Goal: Information Seeking & Learning: Learn about a topic

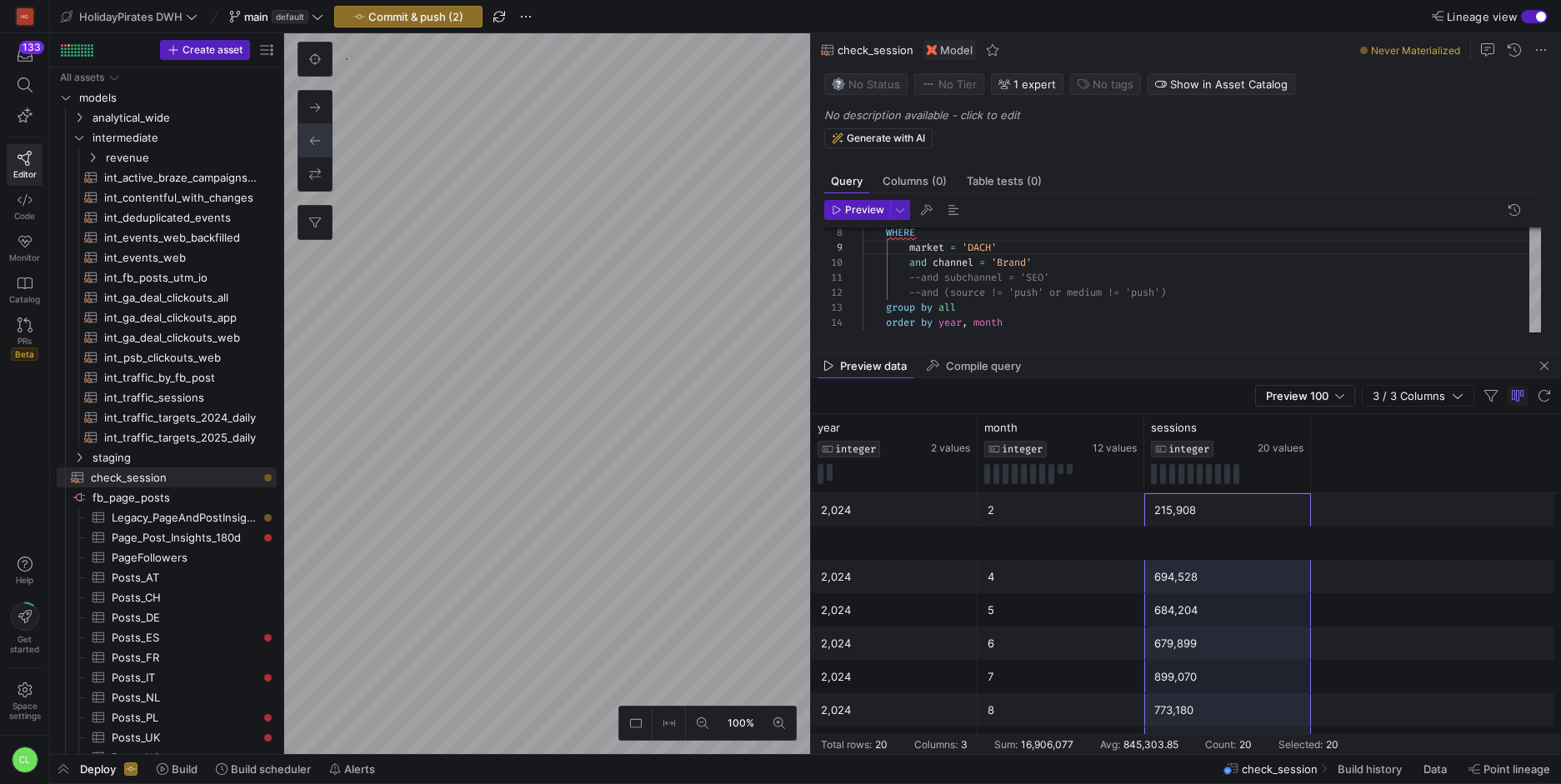
scroll to position [406, 0]
click at [912, 266] on div "market = 'DACH' and channel = 'Brand' --and subchannel = 'SEO' --and (source !=…" at bounding box center [1201, 226] width 679 height 238
click at [921, 273] on div "market = 'DACH' --and channel = 'Brand' --and subchannel = 'SEO' --and (source …" at bounding box center [1201, 226] width 679 height 238
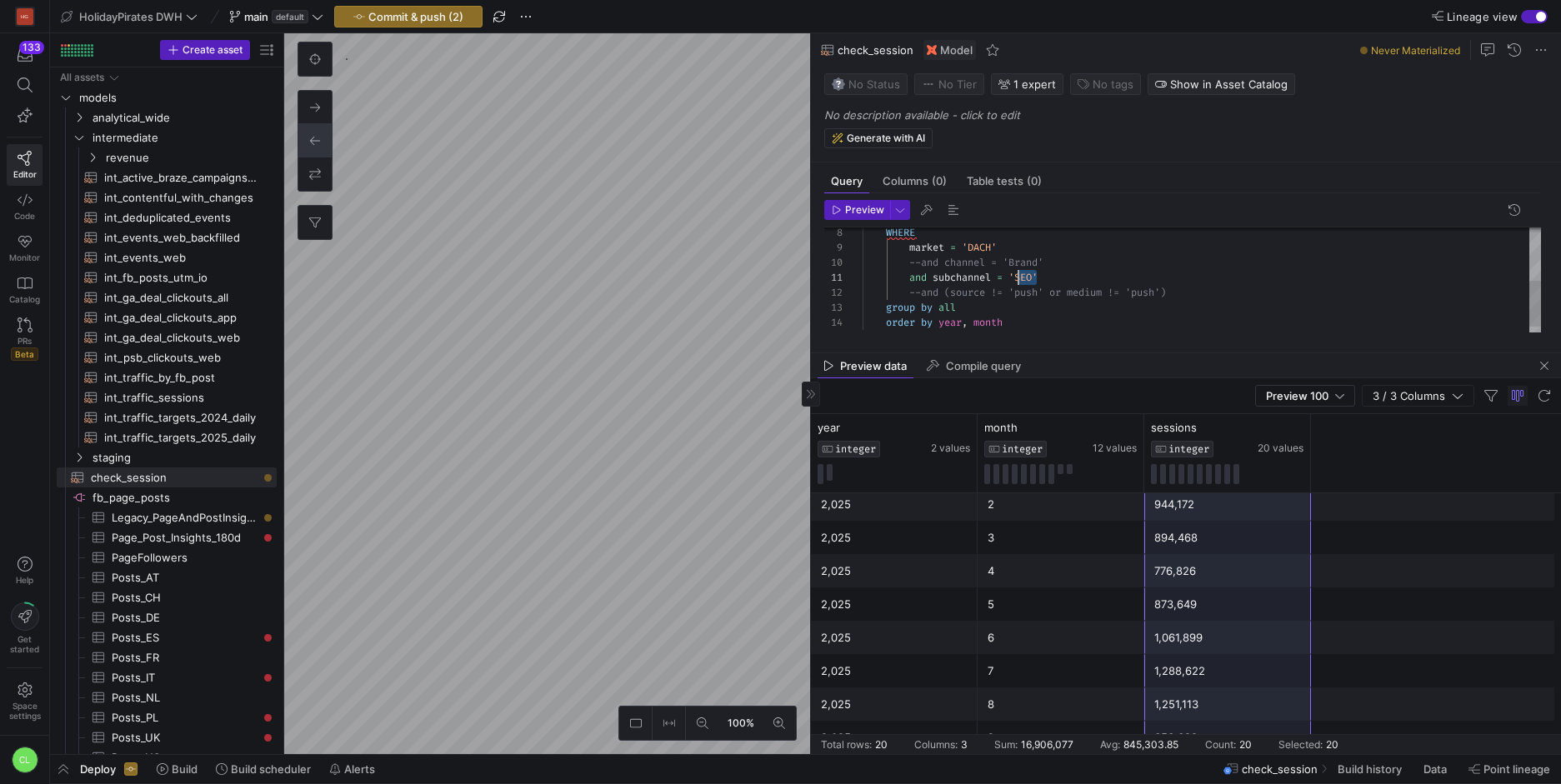
drag, startPoint x: 1048, startPoint y: 276, endPoint x: 1019, endPoint y: 277, distance: 29.0
click at [856, 211] on span "Preview" at bounding box center [865, 210] width 39 height 12
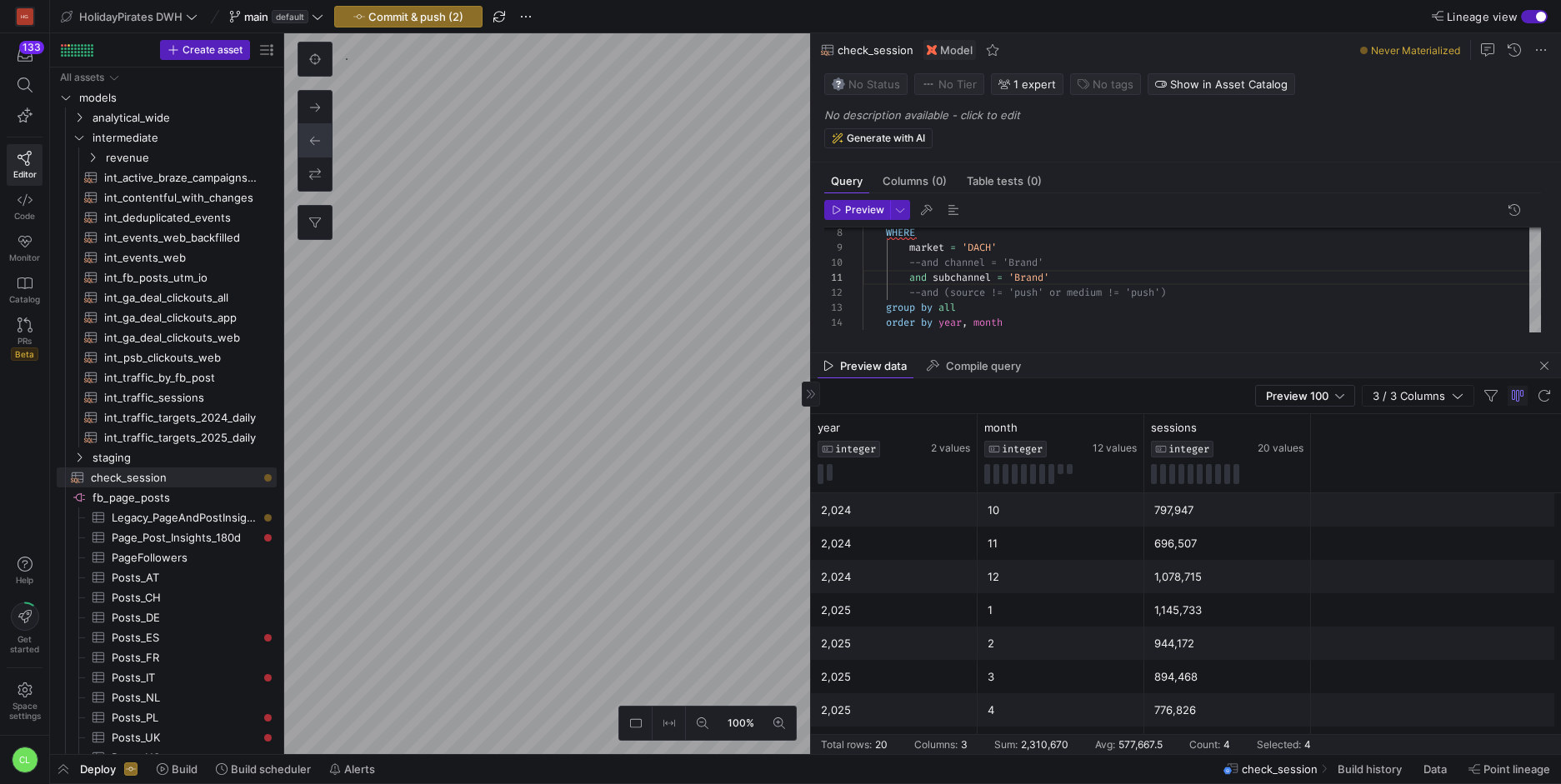
scroll to position [406, 0]
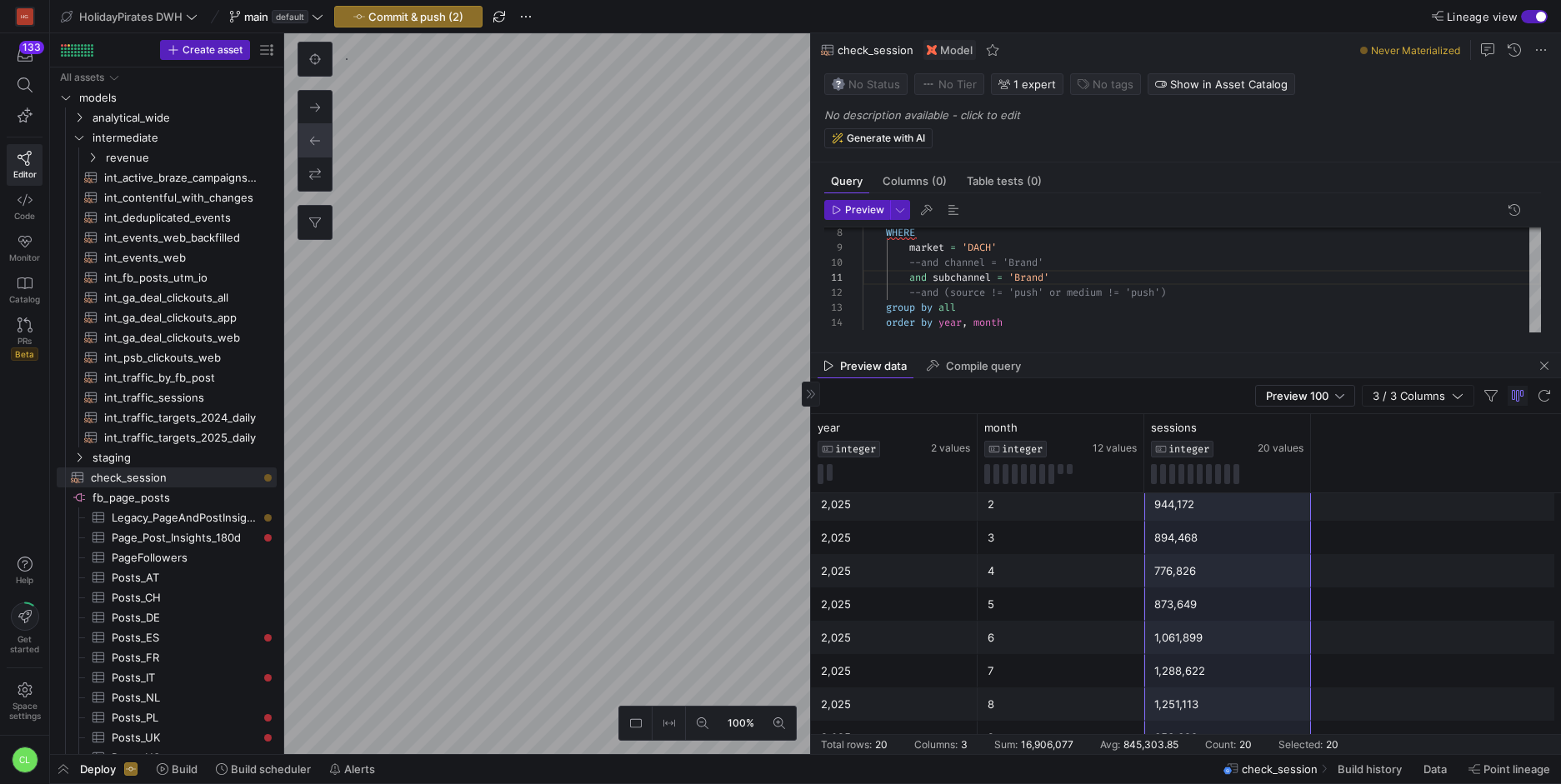
drag, startPoint x: 1216, startPoint y: 508, endPoint x: 1228, endPoint y: 724, distance: 216.3
click at [1228, 724] on div "2,024 2 215,908 2,024 4 694,528 2,024 5 684,204 2,024 6 679,899 2,024 7 899,070…" at bounding box center [1185, 420] width 750 height 666
click at [921, 288] on div "market = 'DACH' --and channel = 'Brand' and subchannel = 'Brand' --and (source …" at bounding box center [1201, 226] width 679 height 238
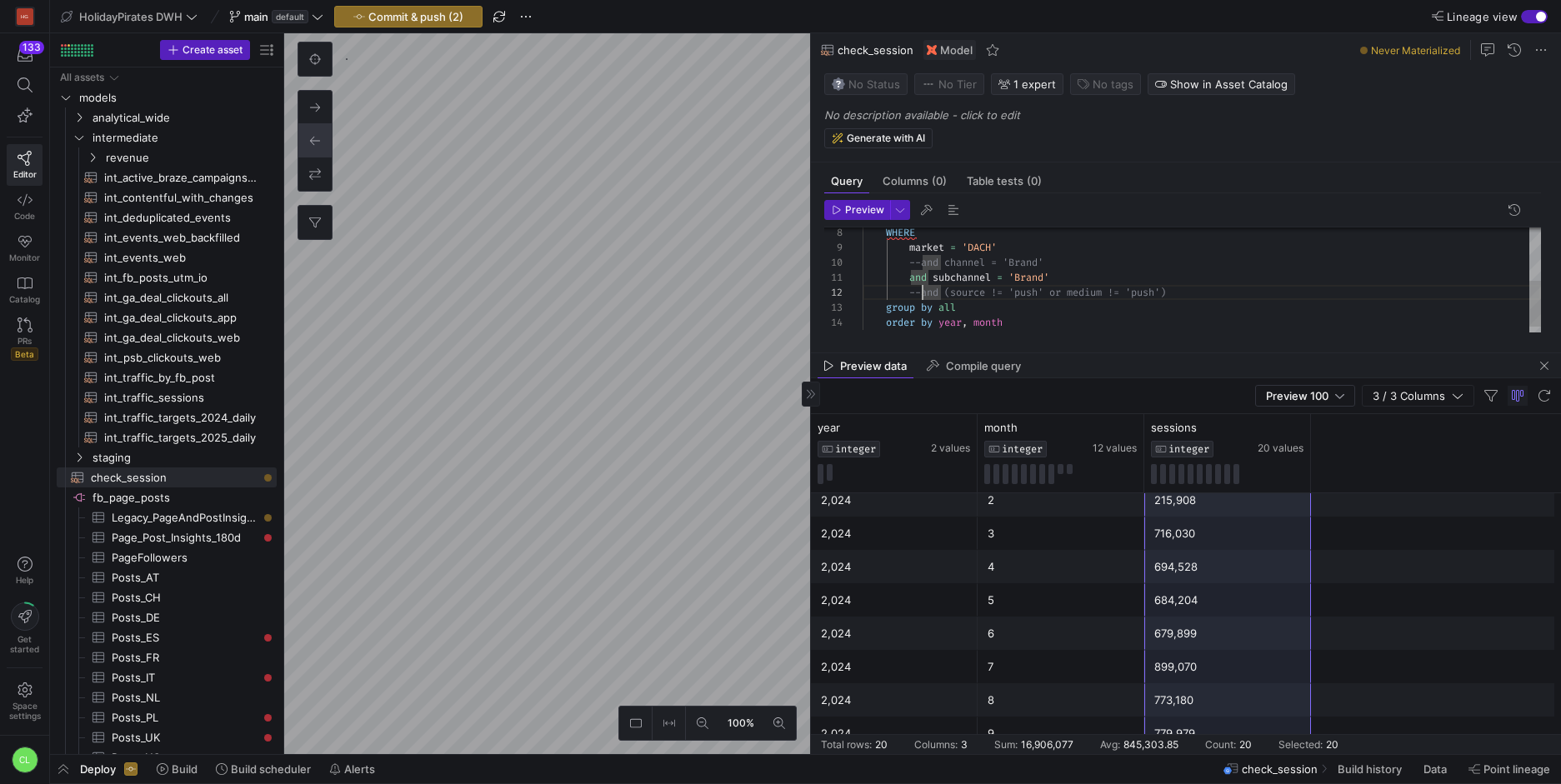
click at [915, 282] on div "market = 'DACH' --and channel = 'Brand' and subchannel = 'Brand' --and (source …" at bounding box center [1201, 226] width 679 height 238
click at [860, 217] on span "button" at bounding box center [857, 210] width 64 height 19
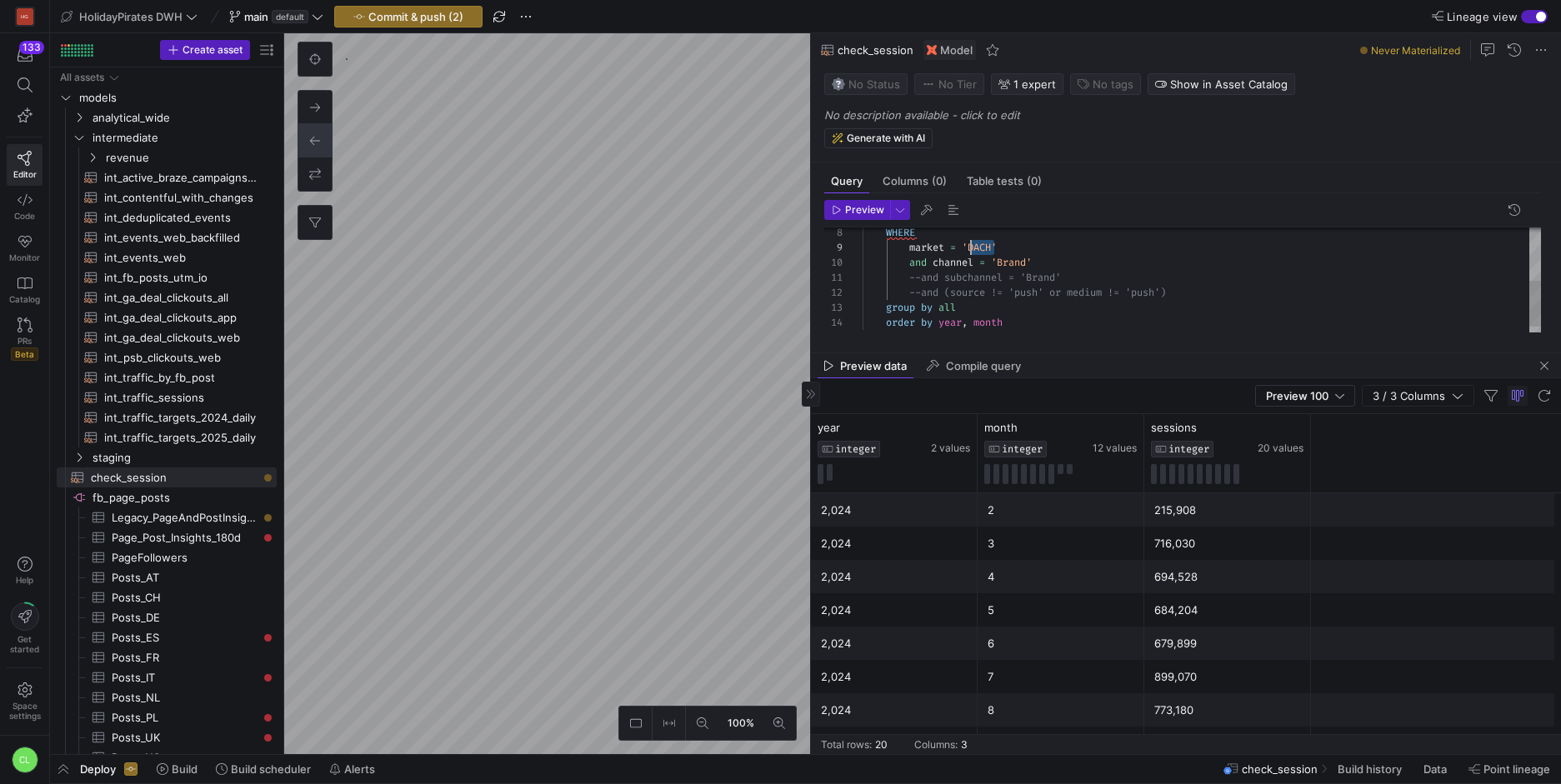
scroll to position [120, 108]
drag, startPoint x: 993, startPoint y: 245, endPoint x: 969, endPoint y: 247, distance: 24.1
click at [969, 247] on div "market = 'DACH' and channel = 'Brand' --and subchannel = 'Brand' --and (source …" at bounding box center [1201, 226] width 679 height 238
click at [878, 200] on span "button" at bounding box center [857, 210] width 64 height 19
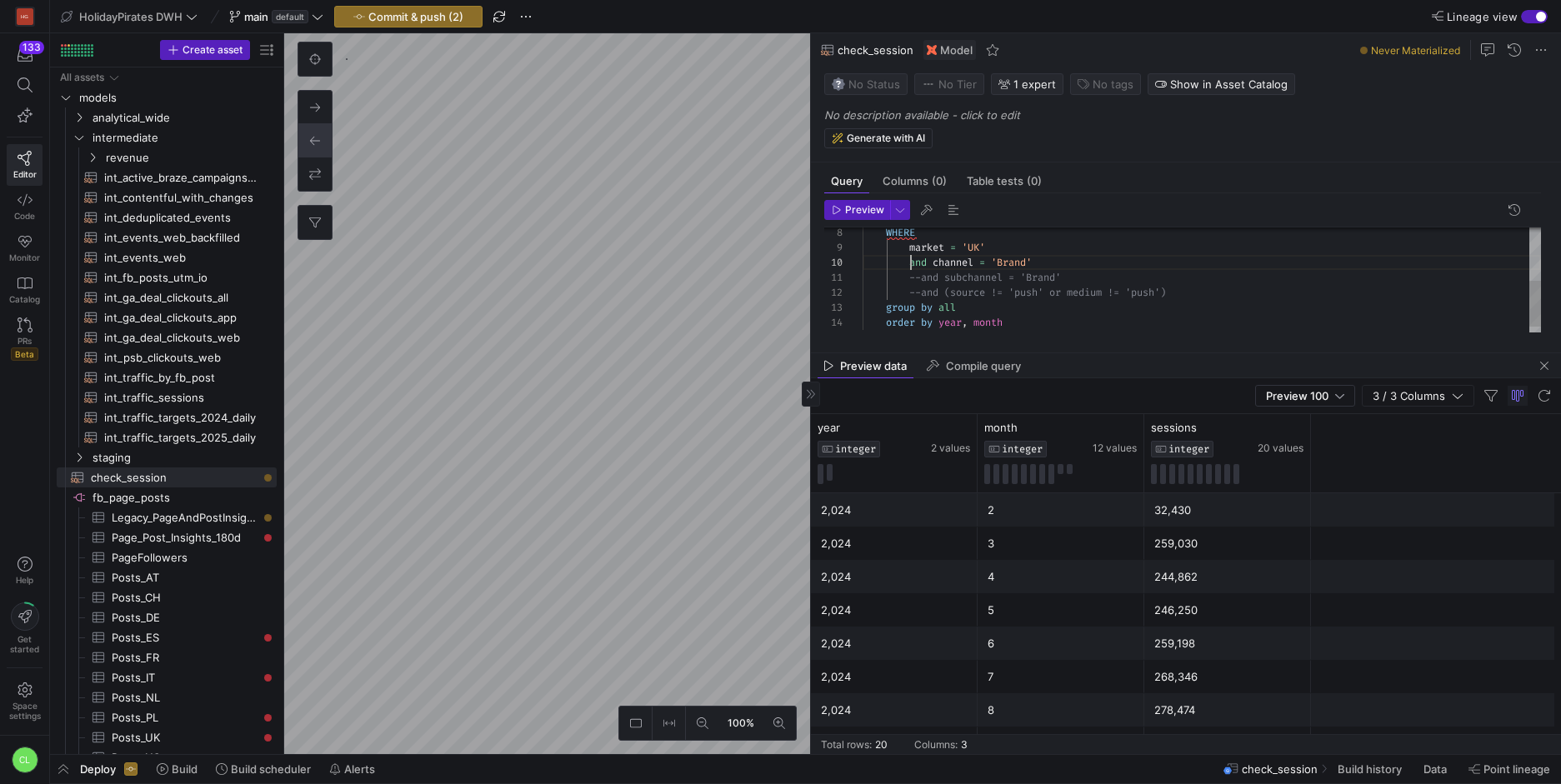
click at [912, 266] on div "market = 'UK' and channel = 'Brand' --and subchannel = 'Brand' --and (source !=…" at bounding box center [1201, 226] width 679 height 238
click at [866, 213] on span "Preview" at bounding box center [865, 210] width 39 height 12
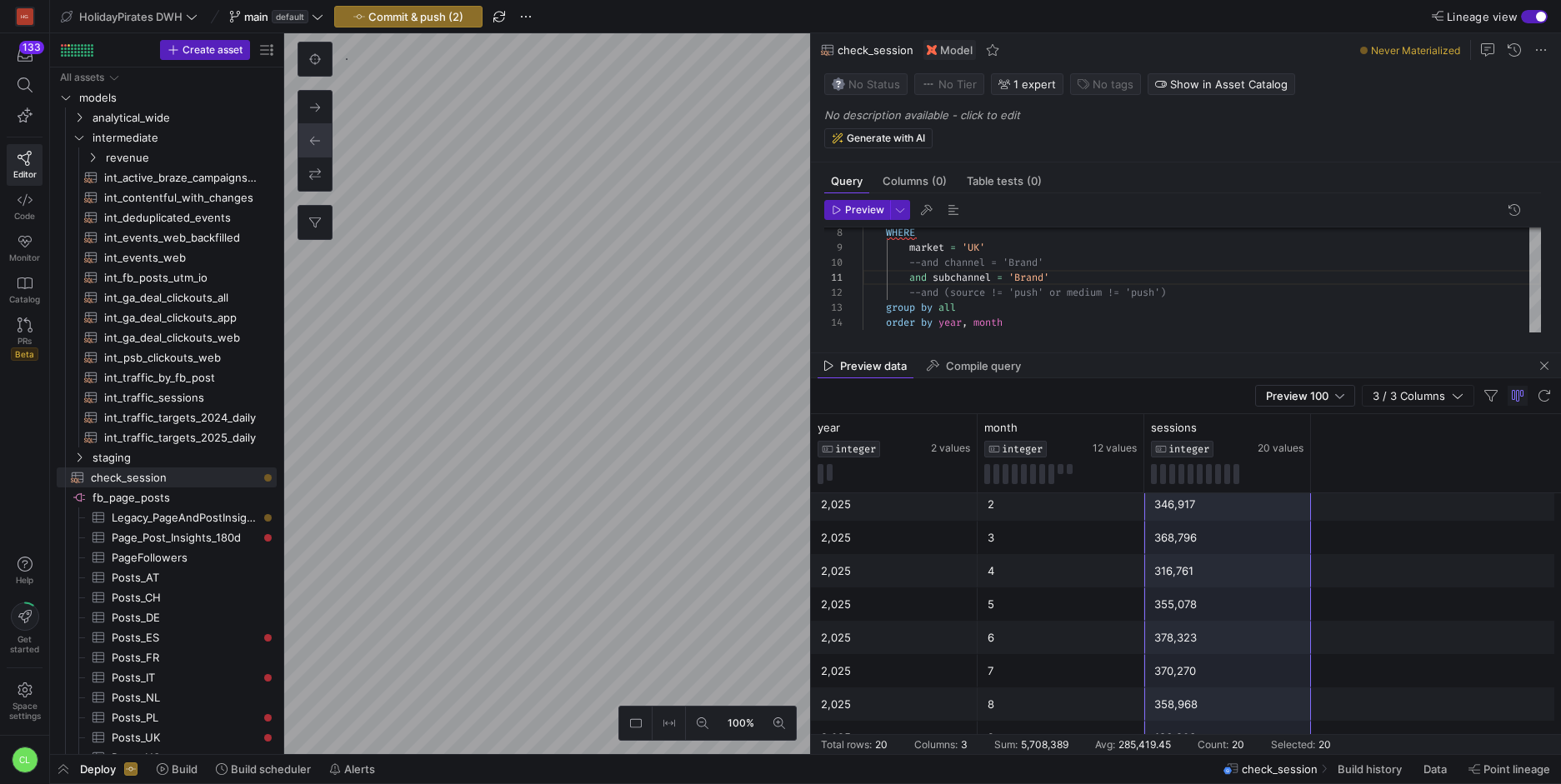
drag, startPoint x: 1216, startPoint y: 521, endPoint x: 1224, endPoint y: 730, distance: 209.2
click at [1224, 730] on div "2,024 4 244,862 2,024 5 246,250 2,024 6 259,198 2,024 7 268,346 2,024 8 278,474…" at bounding box center [1185, 420] width 750 height 666
click at [854, 210] on span "Preview" at bounding box center [865, 210] width 39 height 12
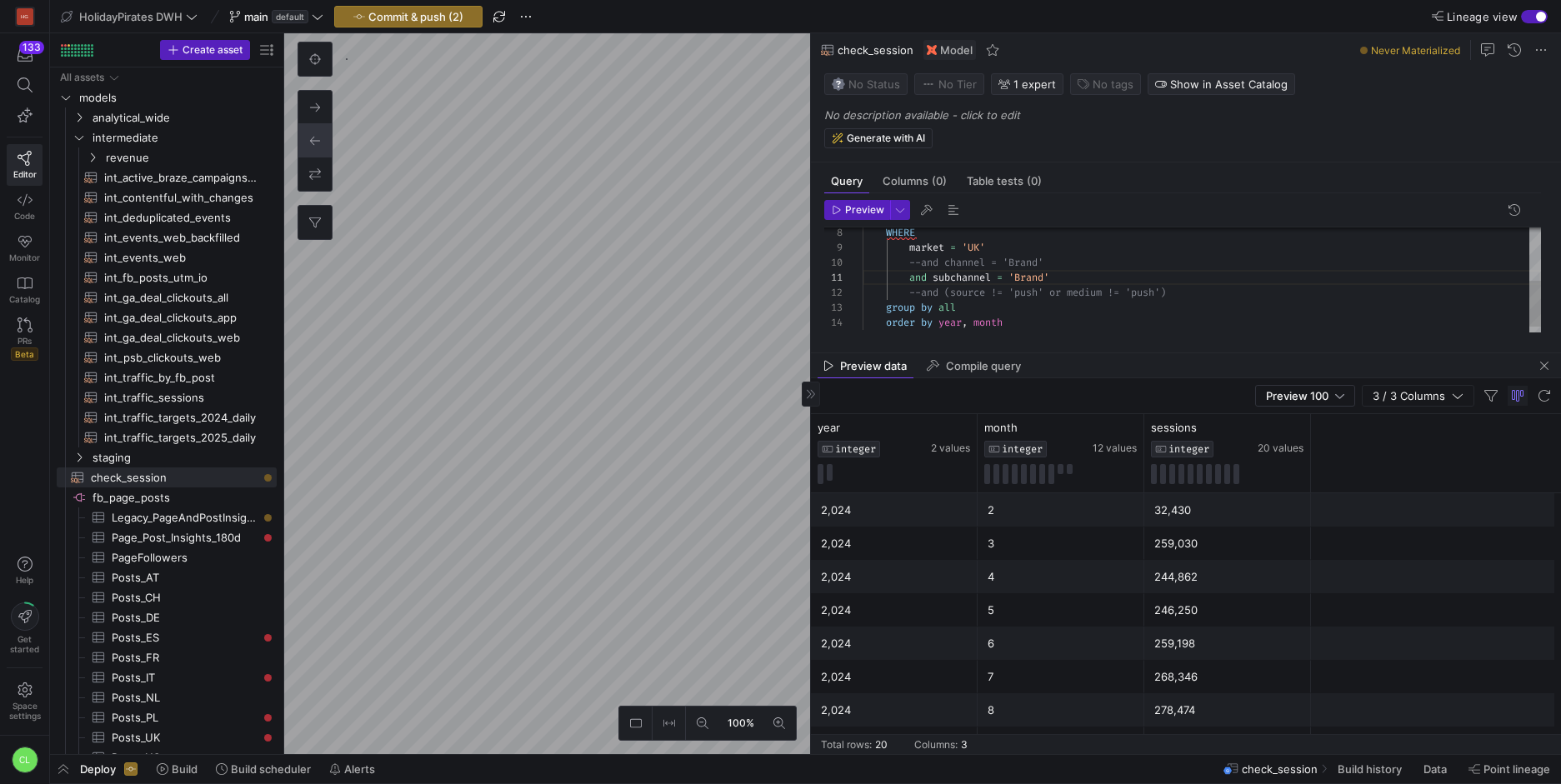
click at [917, 271] on div "market = 'UK' --and channel = 'Brand' and subchannel = 'Brand' --and (source !=…" at bounding box center [1201, 226] width 679 height 238
click at [881, 212] on span "Preview" at bounding box center [865, 210] width 39 height 12
click at [928, 257] on div "market = 'UK' and channel = 'Brand' --and subchannel = 'Brand' --and (source !=…" at bounding box center [1201, 213] width 679 height 238
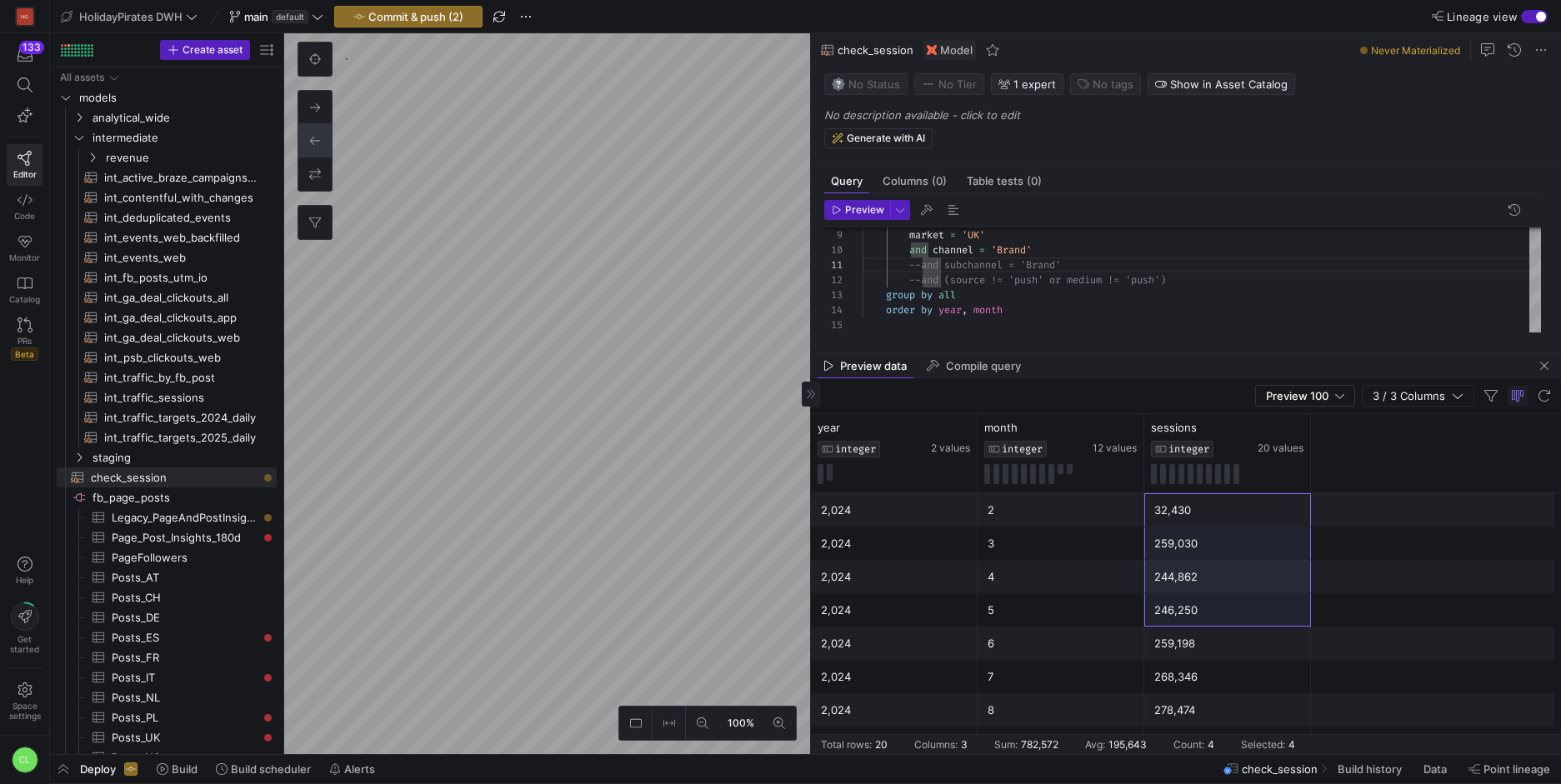
drag, startPoint x: 1234, startPoint y: 517, endPoint x: 1237, endPoint y: 593, distance: 76.1
click at [847, 207] on span "Preview" at bounding box center [865, 210] width 39 height 12
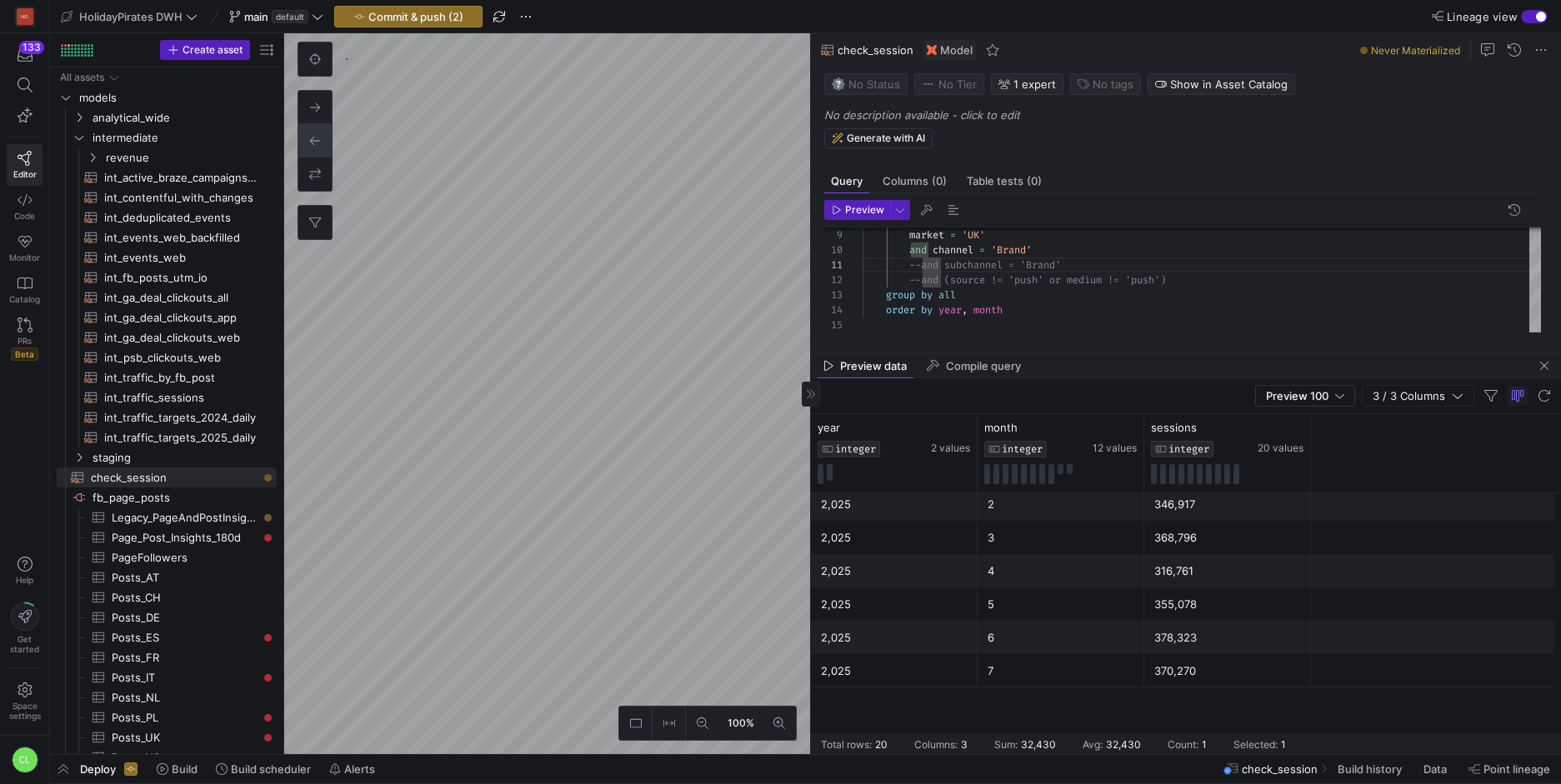
scroll to position [406, 0]
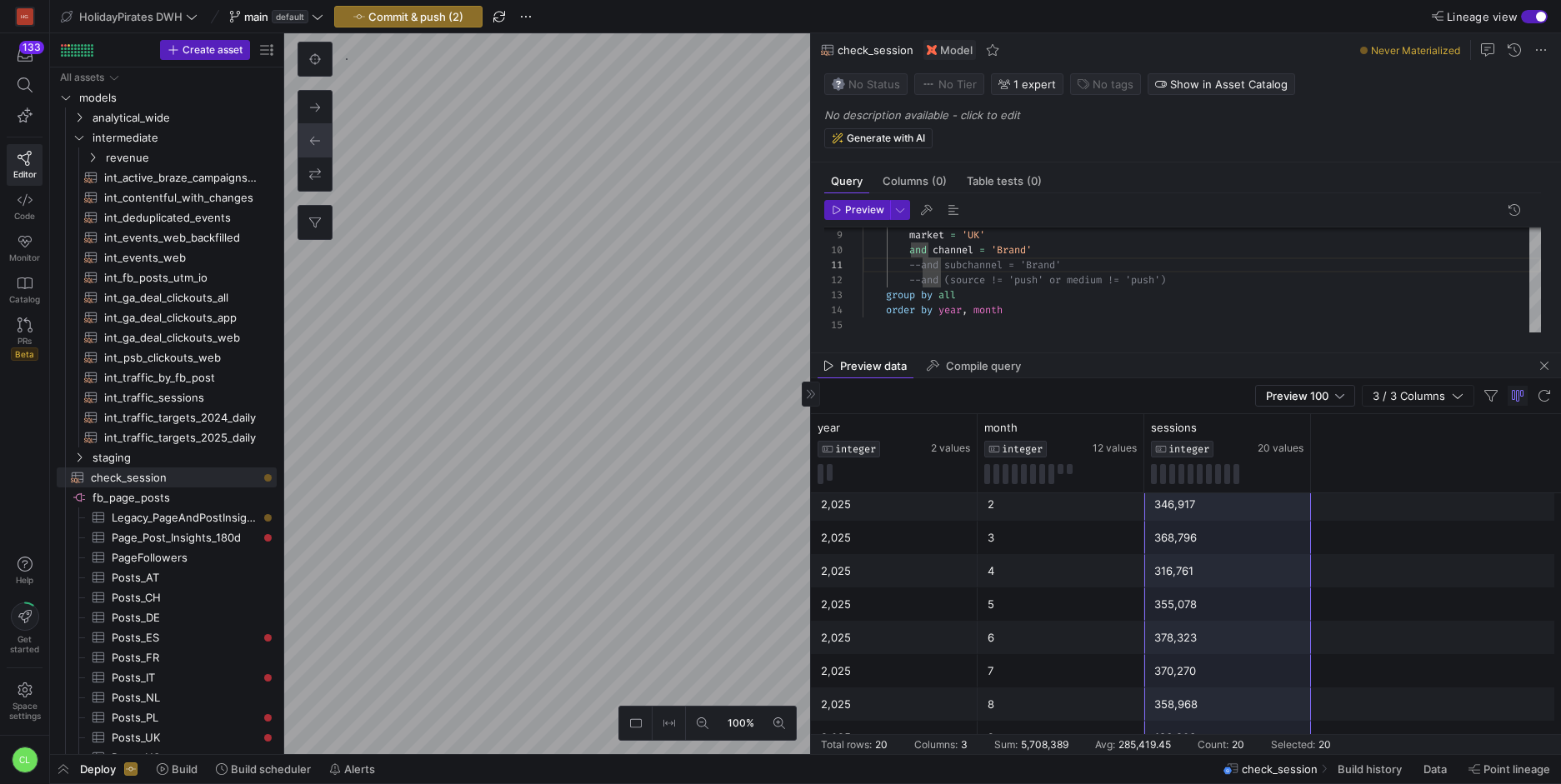
drag, startPoint x: 1184, startPoint y: 506, endPoint x: 1228, endPoint y: 720, distance: 218.5
click at [1228, 720] on div "2,024 2 32,430 2,024 4 244,862 2,024 5 246,250 2,024 6 259,198 2,024 7 268,346 …" at bounding box center [1185, 420] width 750 height 666
click at [930, 255] on div "market = 'UK' and channel = 'Brand' --and subchannel = 'Brand' --and (source !=…" at bounding box center [1201, 213] width 679 height 238
click at [872, 207] on span "Preview" at bounding box center [865, 210] width 39 height 12
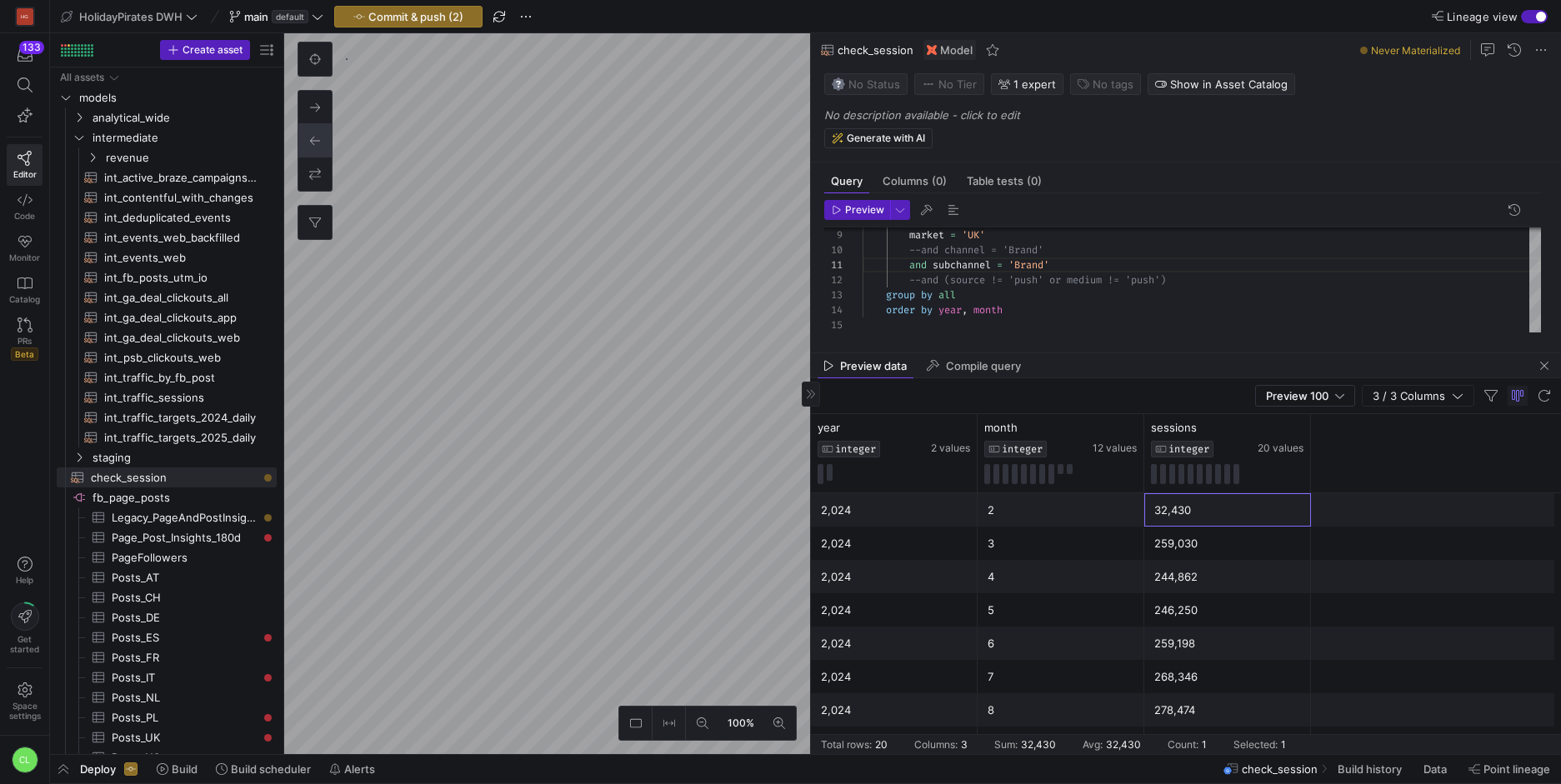
scroll to position [406, 0]
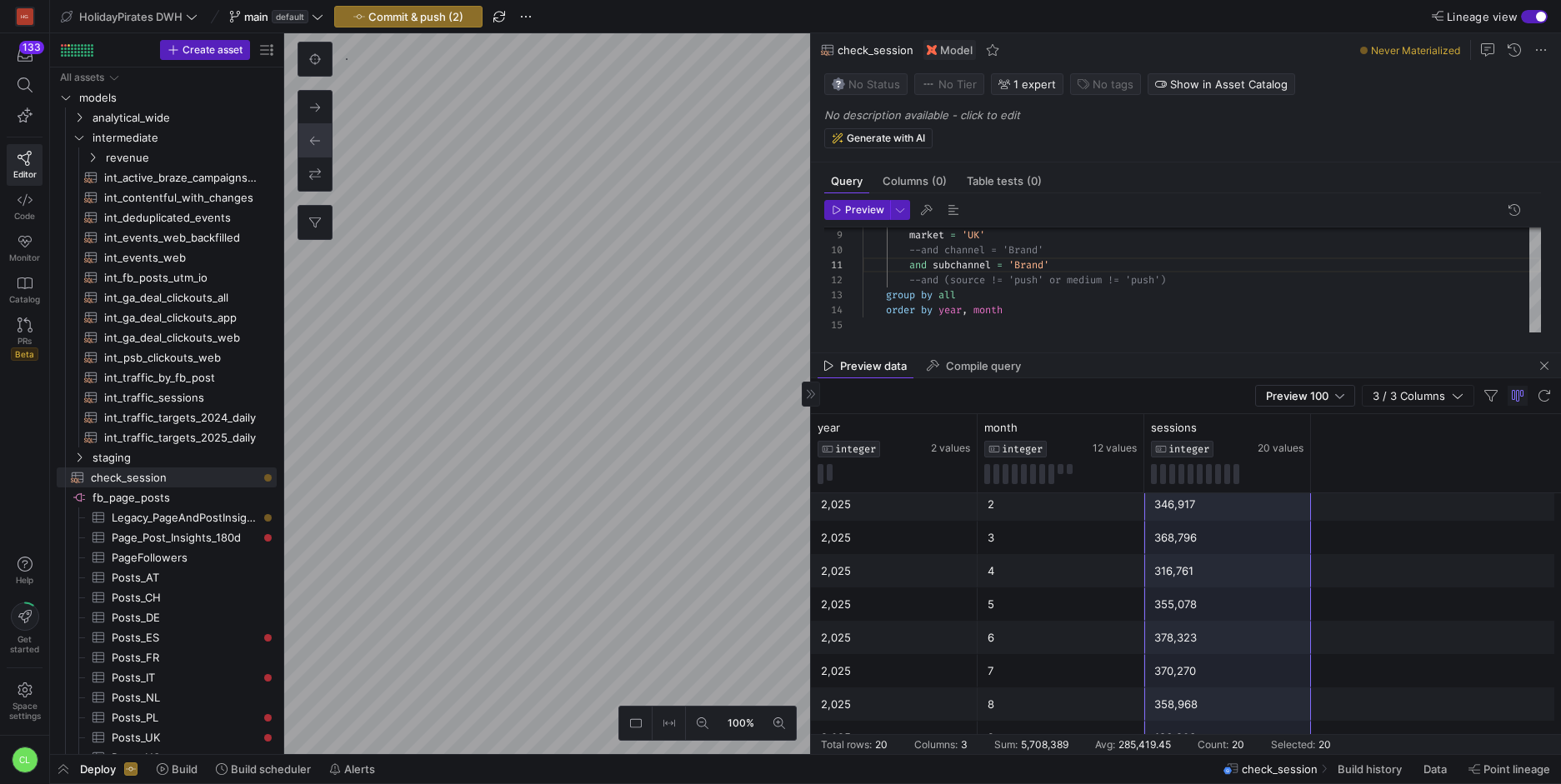
drag, startPoint x: 1226, startPoint y: 506, endPoint x: 1239, endPoint y: 721, distance: 215.4
click at [1239, 721] on div "2,024 2 32,430 2,024 4 244,862 2,024 5 246,250 2,024 6 259,198 2,024 7 268,346 …" at bounding box center [1185, 420] width 750 height 666
click at [982, 240] on div "market = 'UK' --and channel = 'Brand' and subchannel = 'Brand' --and (source !=…" at bounding box center [1201, 213] width 679 height 238
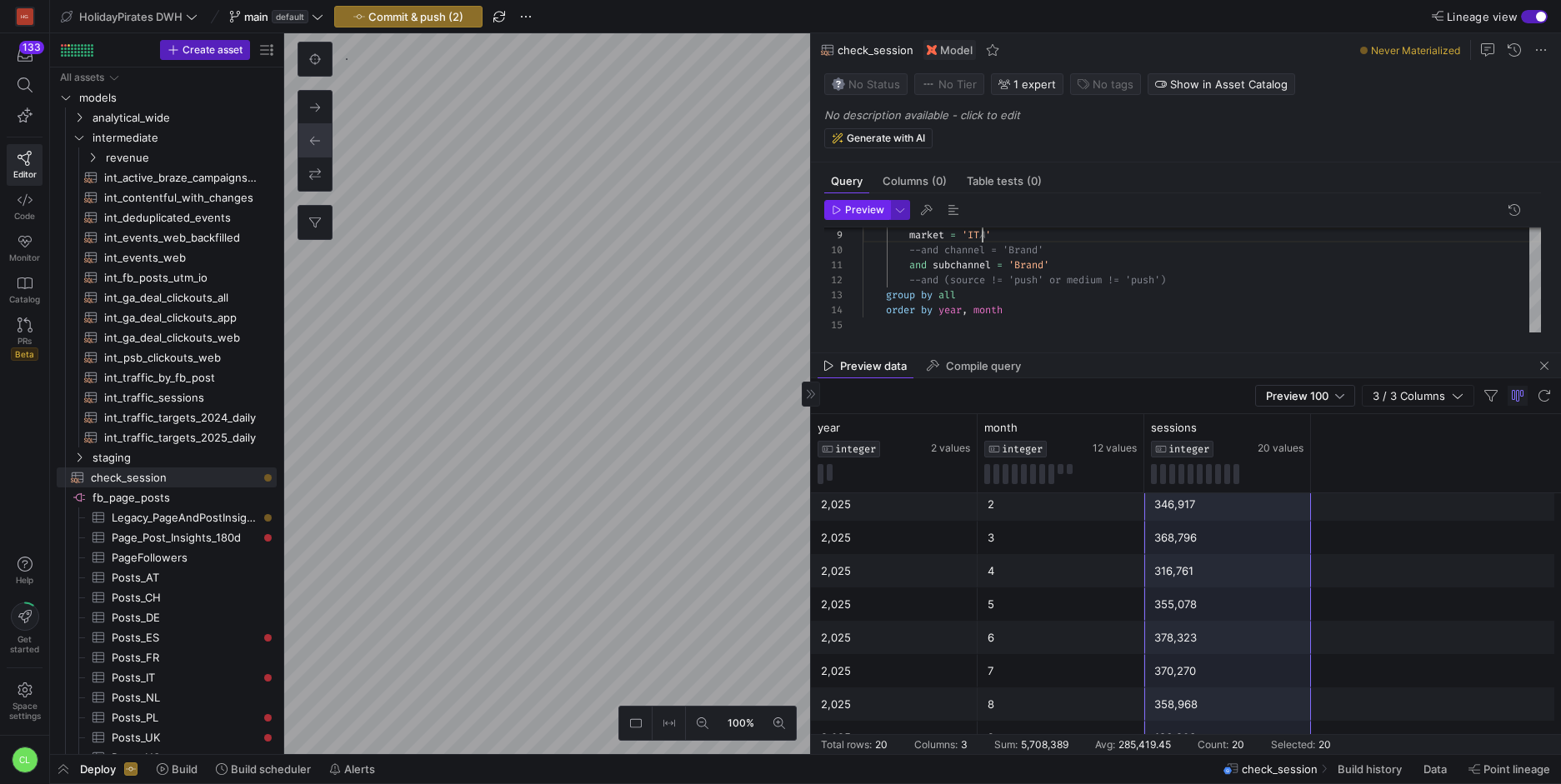
click at [866, 216] on span "button" at bounding box center [857, 210] width 64 height 19
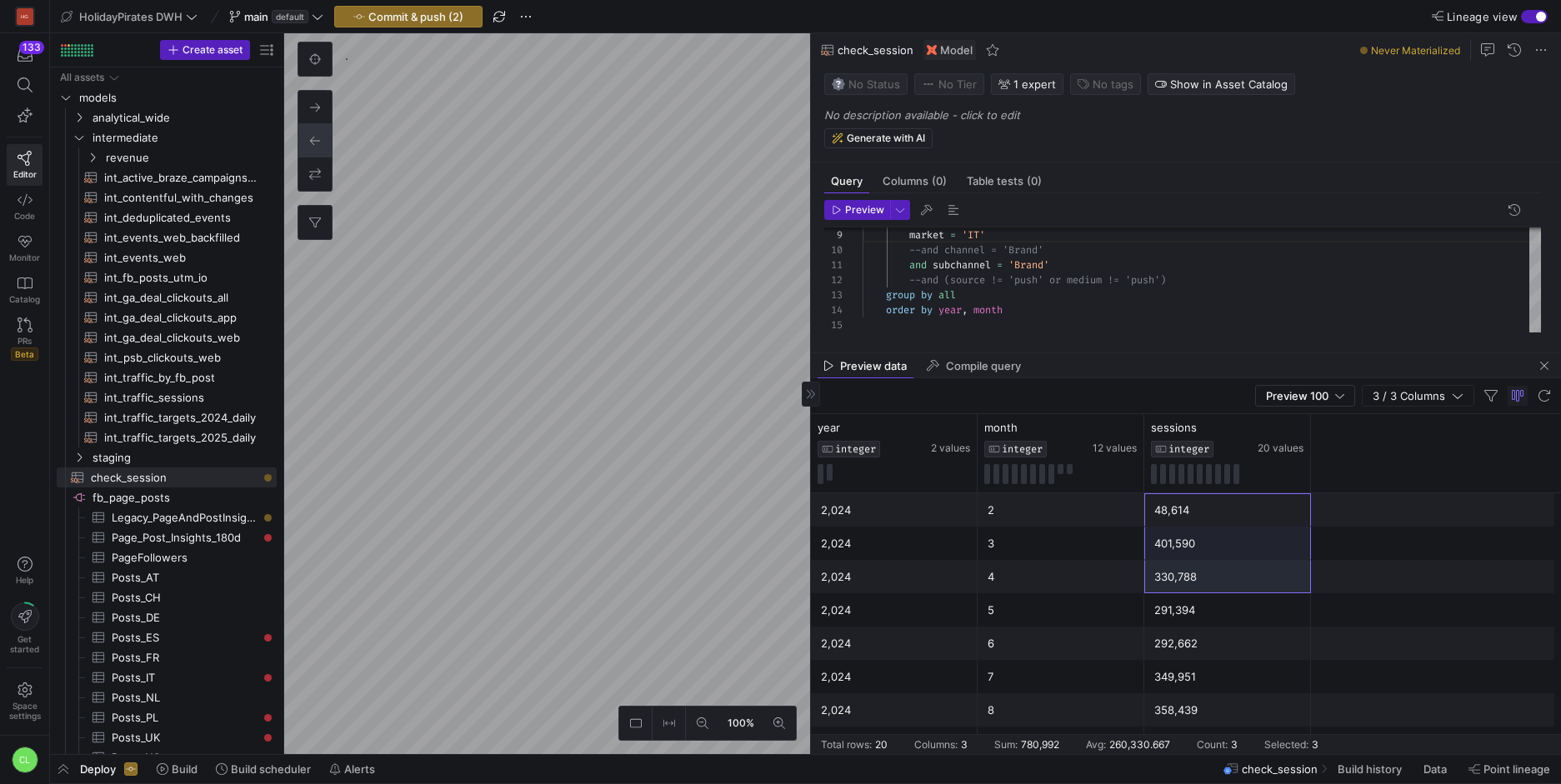
scroll to position [406, 0]
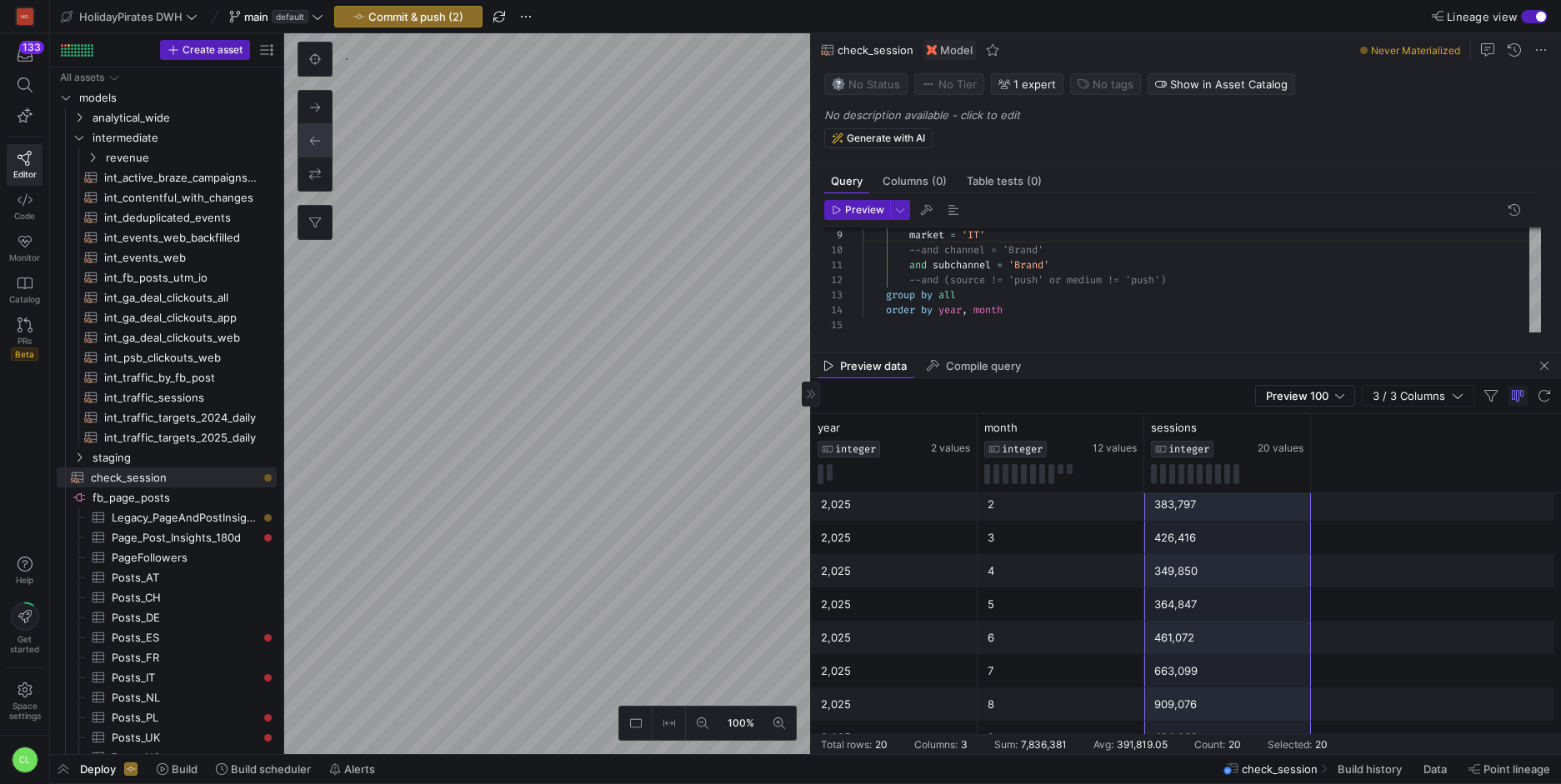
drag, startPoint x: 1197, startPoint y: 501, endPoint x: 1234, endPoint y: 738, distance: 239.9
click at [1234, 738] on mat-sidenav-content "Drag here to set row groups Drag here to set column labels year INTEGER 2 value…" at bounding box center [1185, 584] width 750 height 340
click at [914, 250] on div "market = 'IT' --and channel = 'Brand' and subchannel = 'Brand' --and (source !=…" at bounding box center [1201, 213] width 679 height 238
click at [864, 204] on span "Preview" at bounding box center [865, 210] width 39 height 12
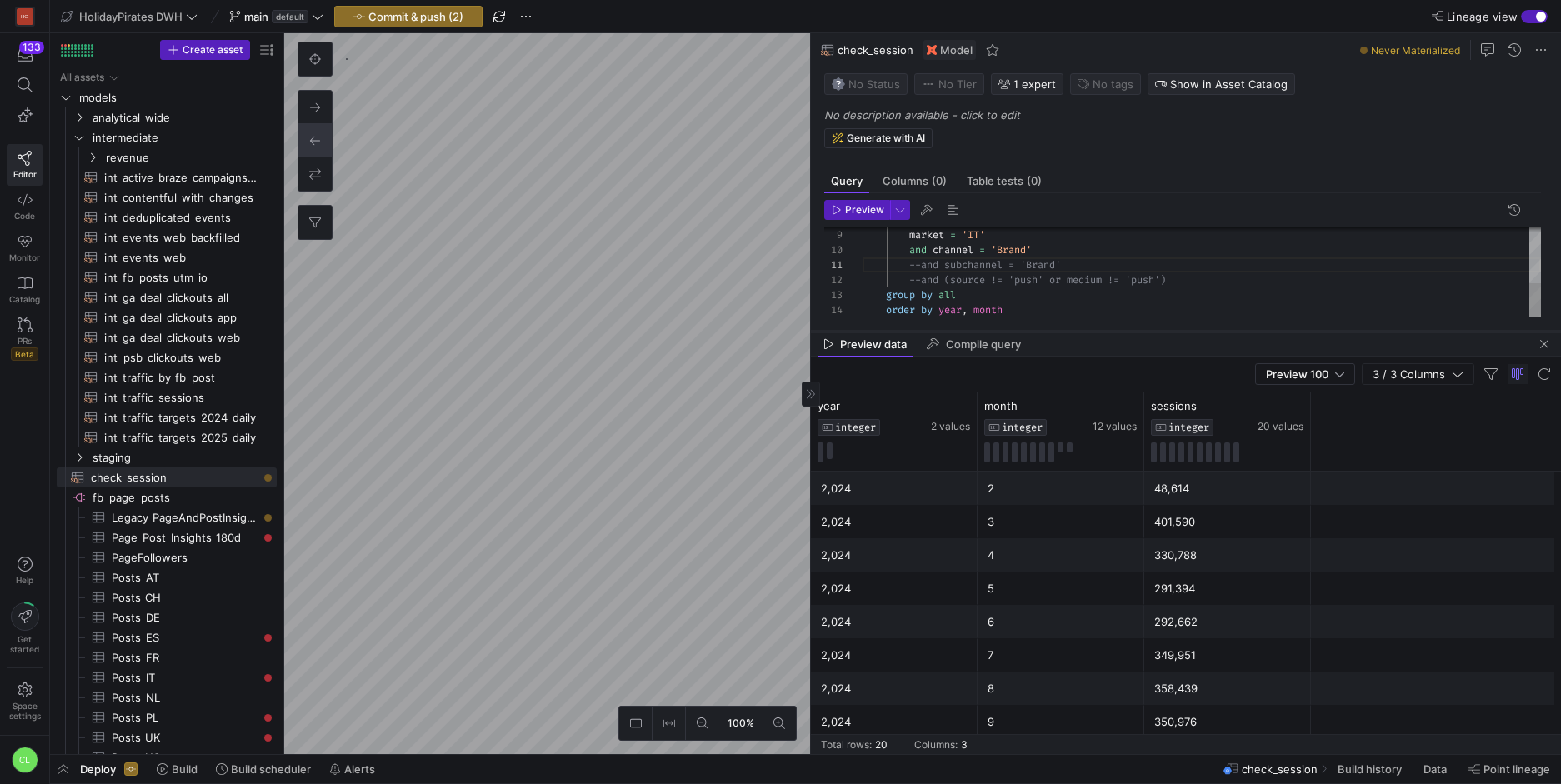
drag, startPoint x: 1237, startPoint y: 355, endPoint x: 1244, endPoint y: 332, distance: 24.0
click at [1244, 332] on div at bounding box center [1185, 332] width 750 height 7
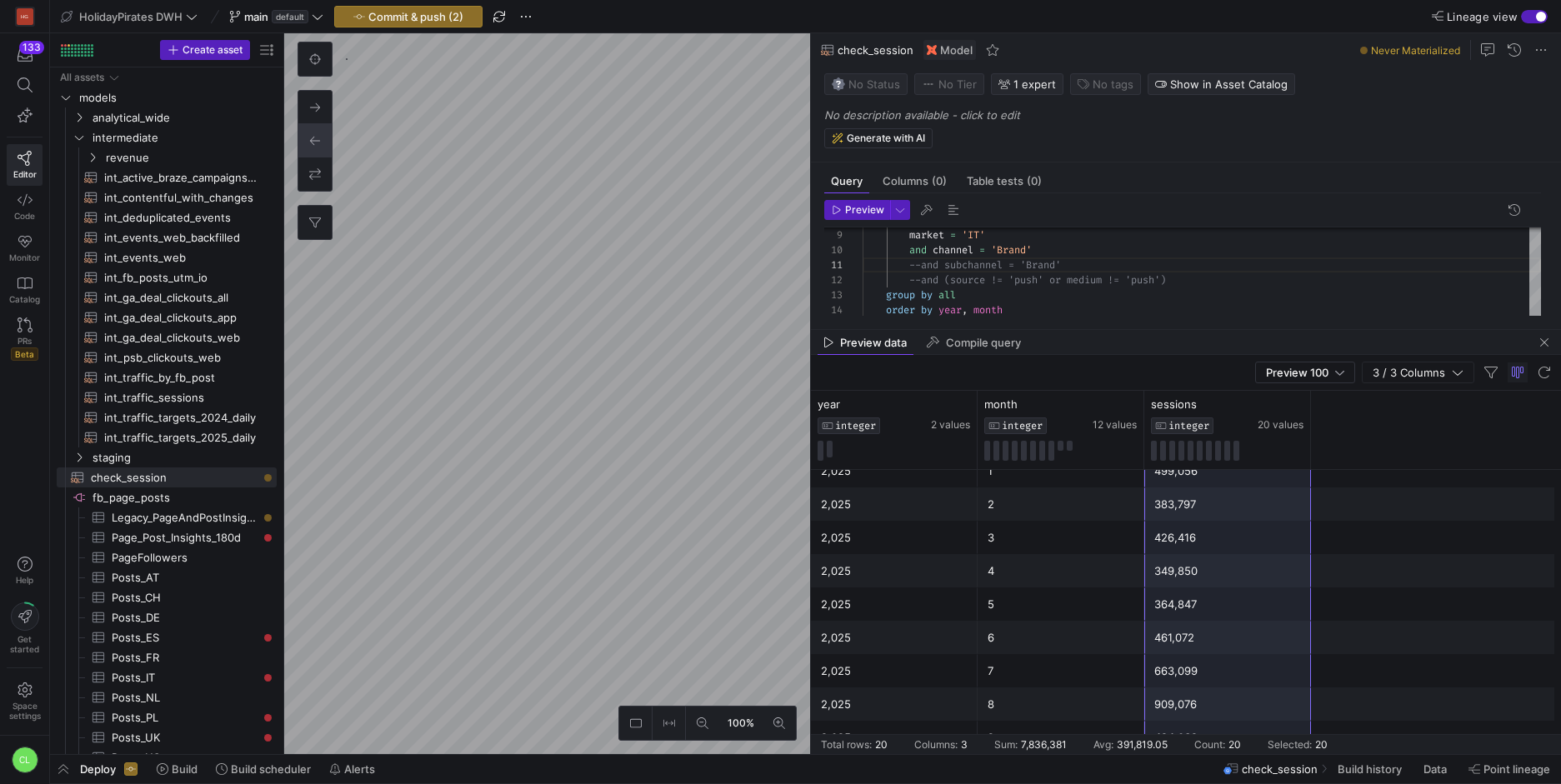
drag, startPoint x: 1220, startPoint y: 491, endPoint x: 1225, endPoint y: 743, distance: 252.0
click at [1225, 743] on mat-sidenav-content "Drag here to set row groups Drag here to set column labels year INTEGER 2 value…" at bounding box center [1185, 572] width 750 height 363
click at [978, 236] on div "market = 'IT' and channel = 'Brand' --and subchannel = 'Brand' --and (source !=…" at bounding box center [1201, 213] width 679 height 238
click at [864, 215] on span "Preview" at bounding box center [865, 210] width 39 height 12
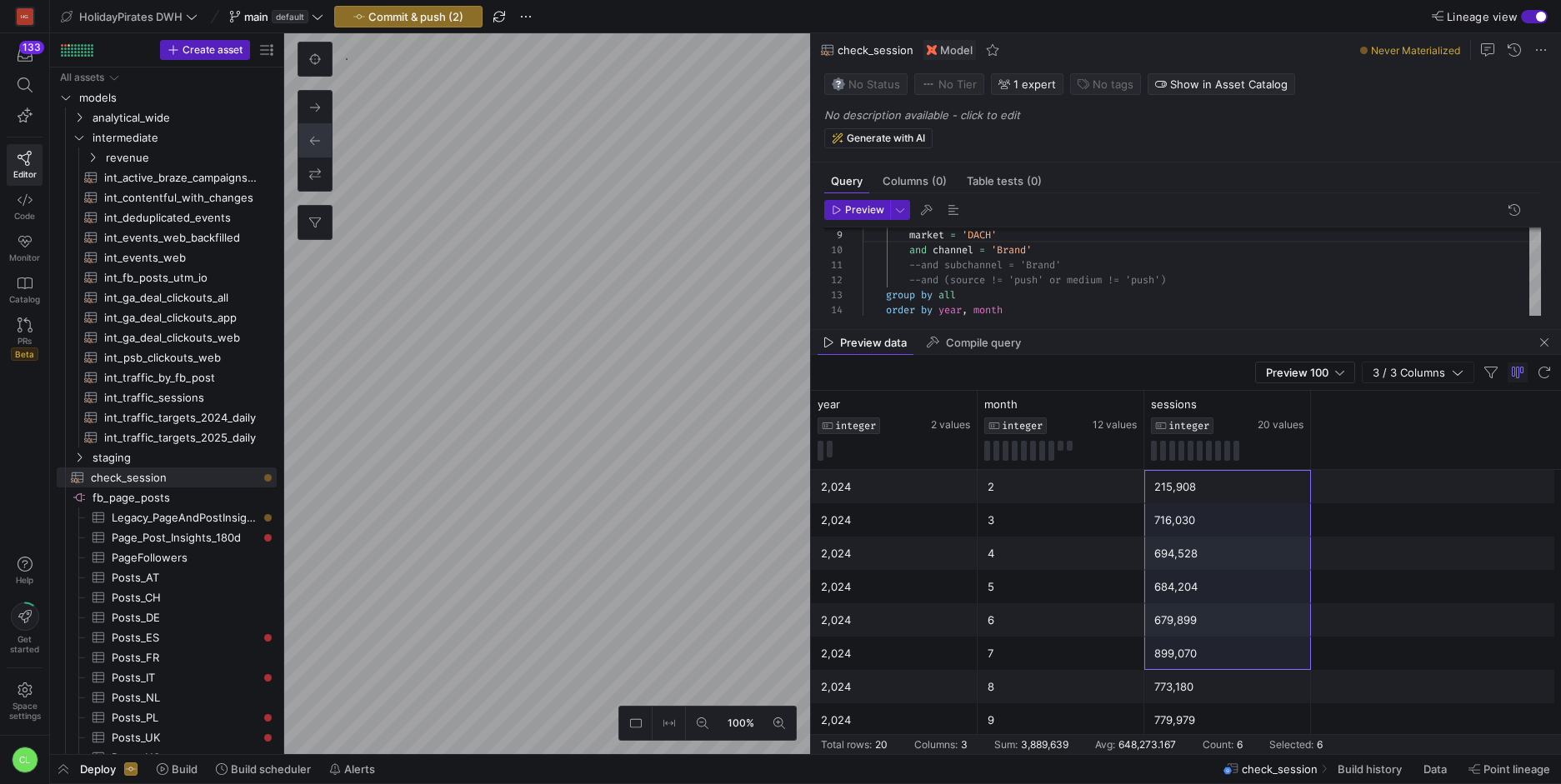
drag, startPoint x: 1212, startPoint y: 485, endPoint x: 1230, endPoint y: 655, distance: 171.0
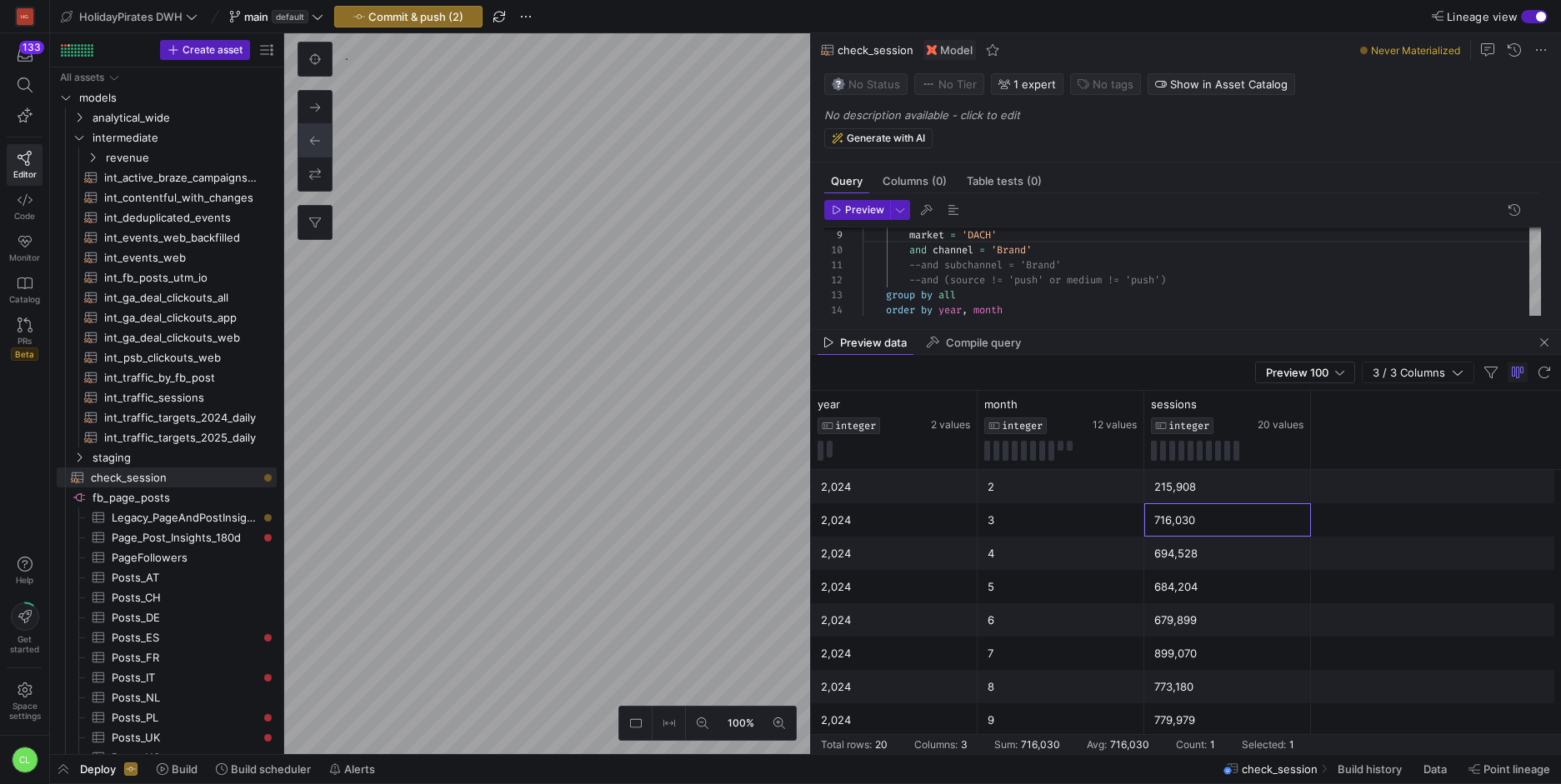
click at [1245, 507] on div "716,030" at bounding box center [1227, 520] width 146 height 32
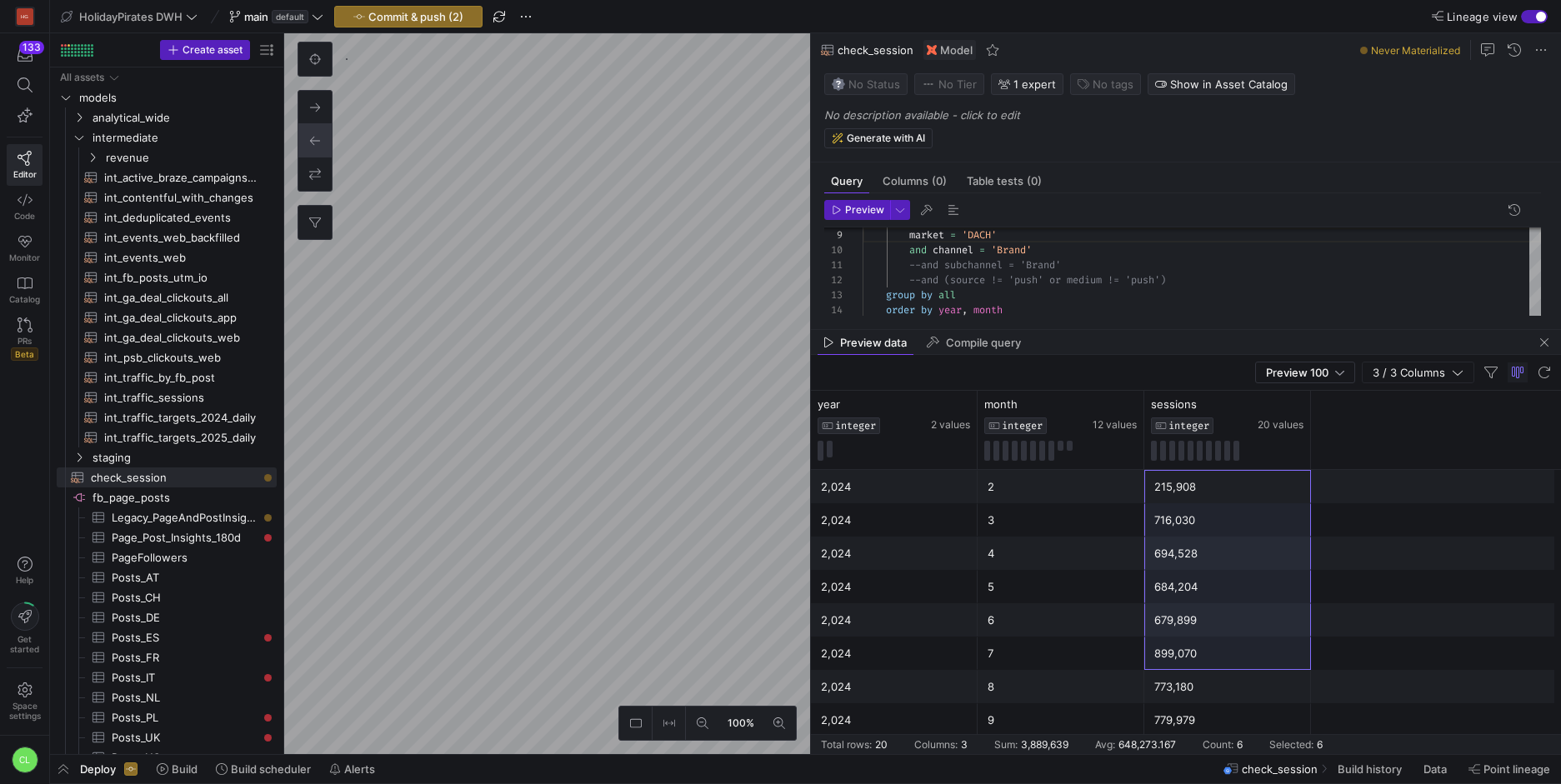
scroll to position [382, 0]
drag, startPoint x: 1257, startPoint y: 487, endPoint x: 1258, endPoint y: 732, distance: 245.0
click at [1258, 732] on div "2,024 2 215,908 2,024 3 716,030 2,024 4 694,528 2,024 5 684,204 2,024 6 679,899…" at bounding box center [1185, 420] width 750 height 666
click at [910, 248] on div "market = 'DACH' and channel = 'Brand' --and subchannel = 'Brand' --and (source …" at bounding box center [1201, 213] width 679 height 238
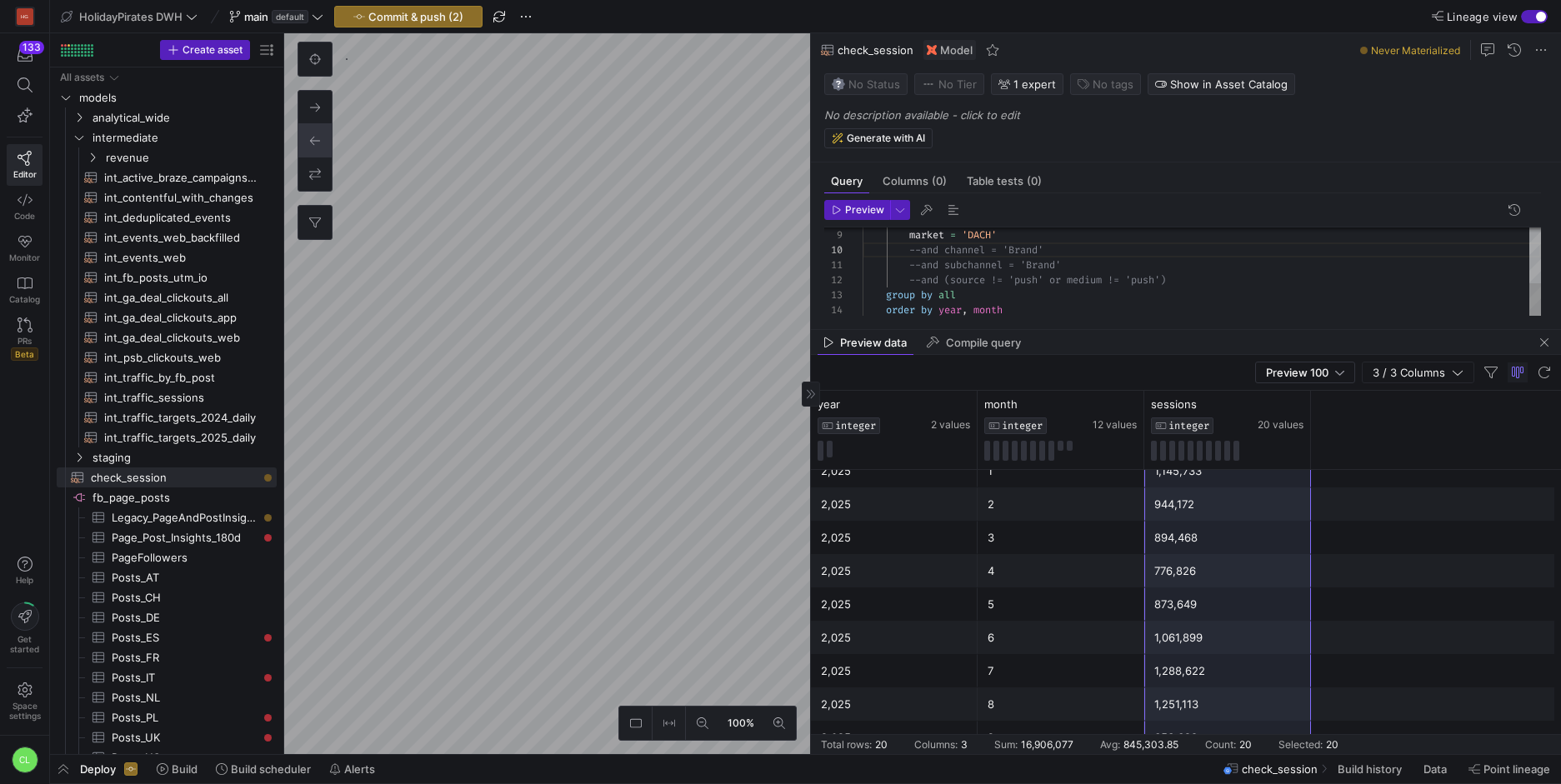
click at [923, 261] on div "market = 'DACH' --and channel = 'Brand' --and subchannel = 'Brand' --and (sourc…" at bounding box center [1201, 213] width 679 height 238
click at [840, 211] on icon "button" at bounding box center [837, 210] width 10 height 10
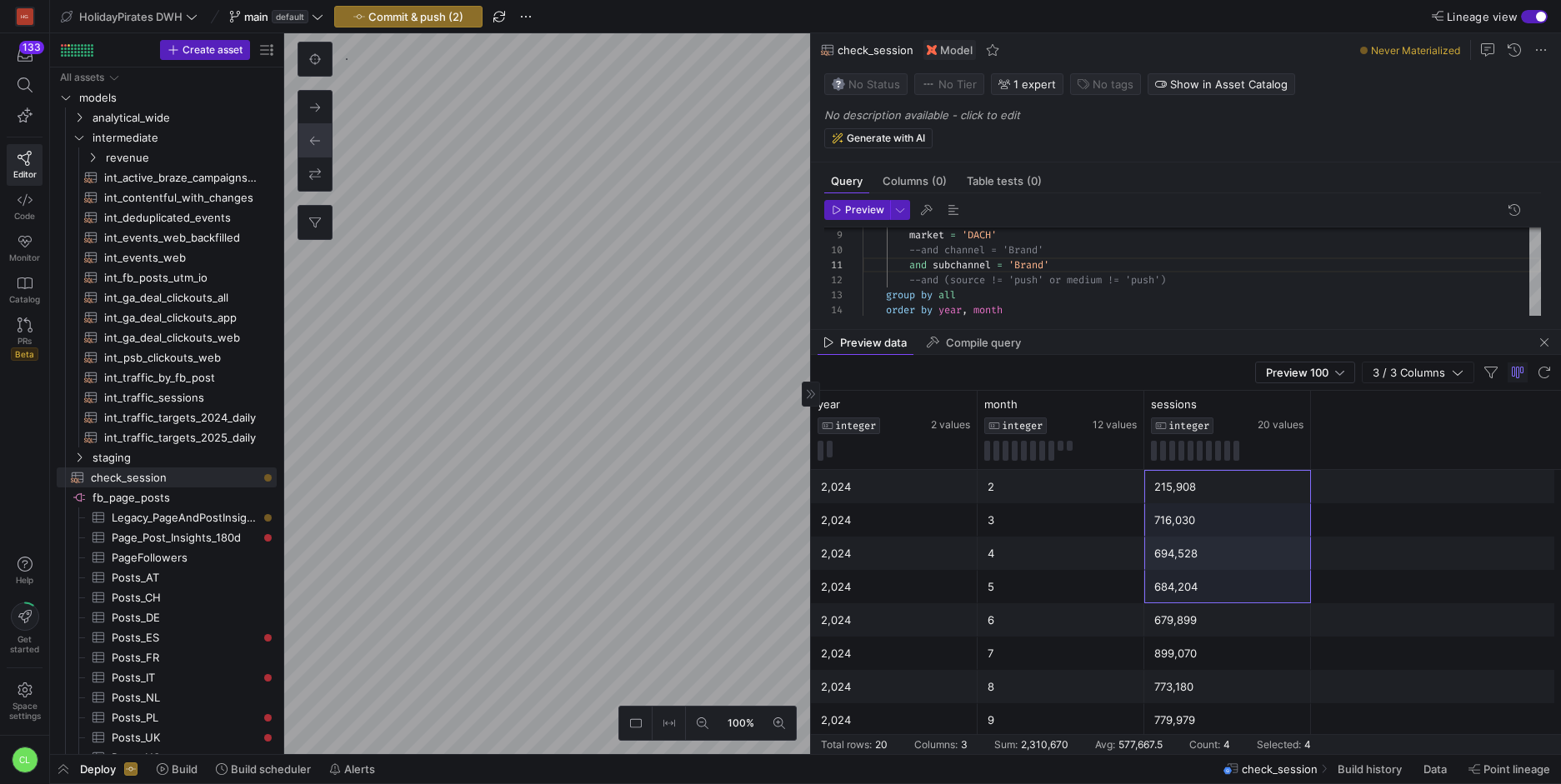
scroll to position [382, 0]
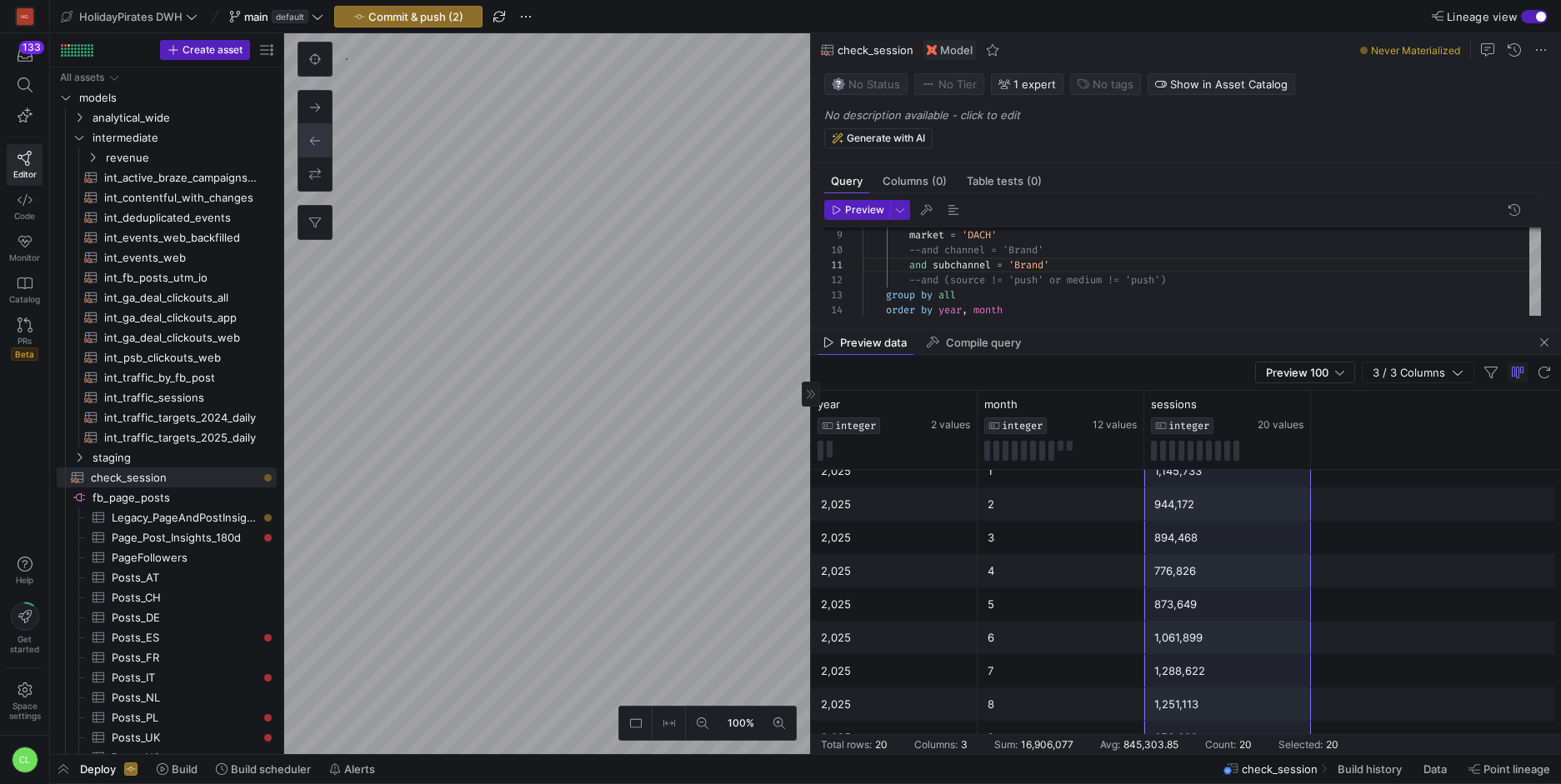
drag, startPoint x: 1190, startPoint y: 486, endPoint x: 1207, endPoint y: 740, distance: 254.6
click at [1207, 740] on mat-sidenav-content "Drag here to set row groups Drag here to set column labels year INTEGER 2 value…" at bounding box center [1185, 572] width 750 height 363
drag, startPoint x: 998, startPoint y: 262, endPoint x: 973, endPoint y: 262, distance: 25.0
click at [973, 262] on div "market = 'DACH' --and channel = 'Brand' and subchannel = 'Brand' --and (source …" at bounding box center [1201, 238] width 679 height 238
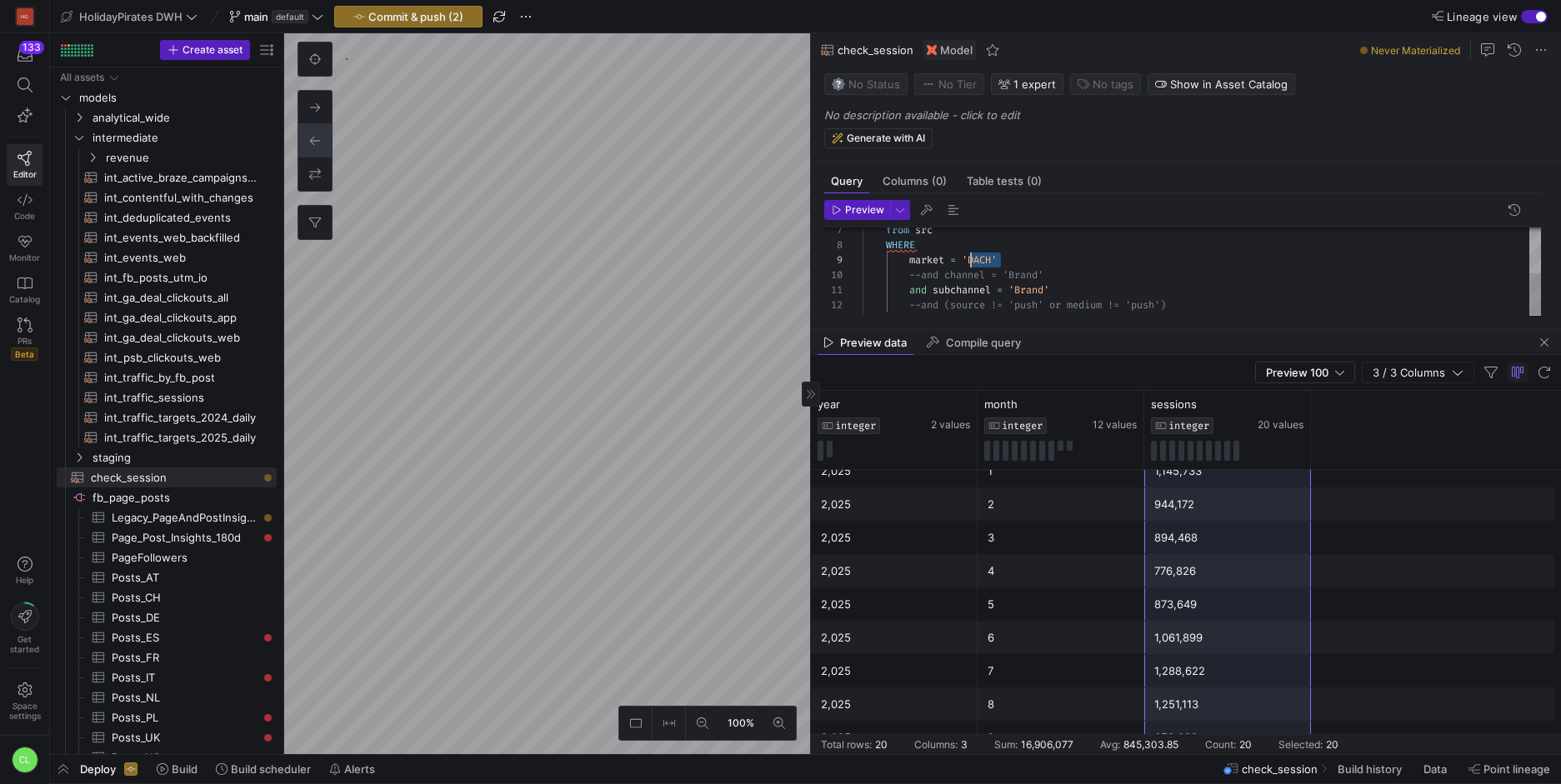
click at [973, 262] on div "market = 'DACH' --and channel = 'Brand' and subchannel = 'Brand' --and (source …" at bounding box center [1201, 238] width 679 height 238
click at [999, 261] on div "market = 'DACH' --and channel = 'Brand' and subchannel = 'Brand' --and (source …" at bounding box center [1201, 238] width 679 height 238
click at [998, 260] on div "market = 'DACH' --and channel = 'Brand' and subchannel = 'Brand' --and (source …" at bounding box center [1201, 238] width 679 height 238
drag, startPoint x: 992, startPoint y: 259, endPoint x: 970, endPoint y: 260, distance: 22.0
click at [970, 260] on div "market = 'DACH' --and channel = 'Brand' and subchannel = 'Brand' --and (source …" at bounding box center [1201, 238] width 679 height 238
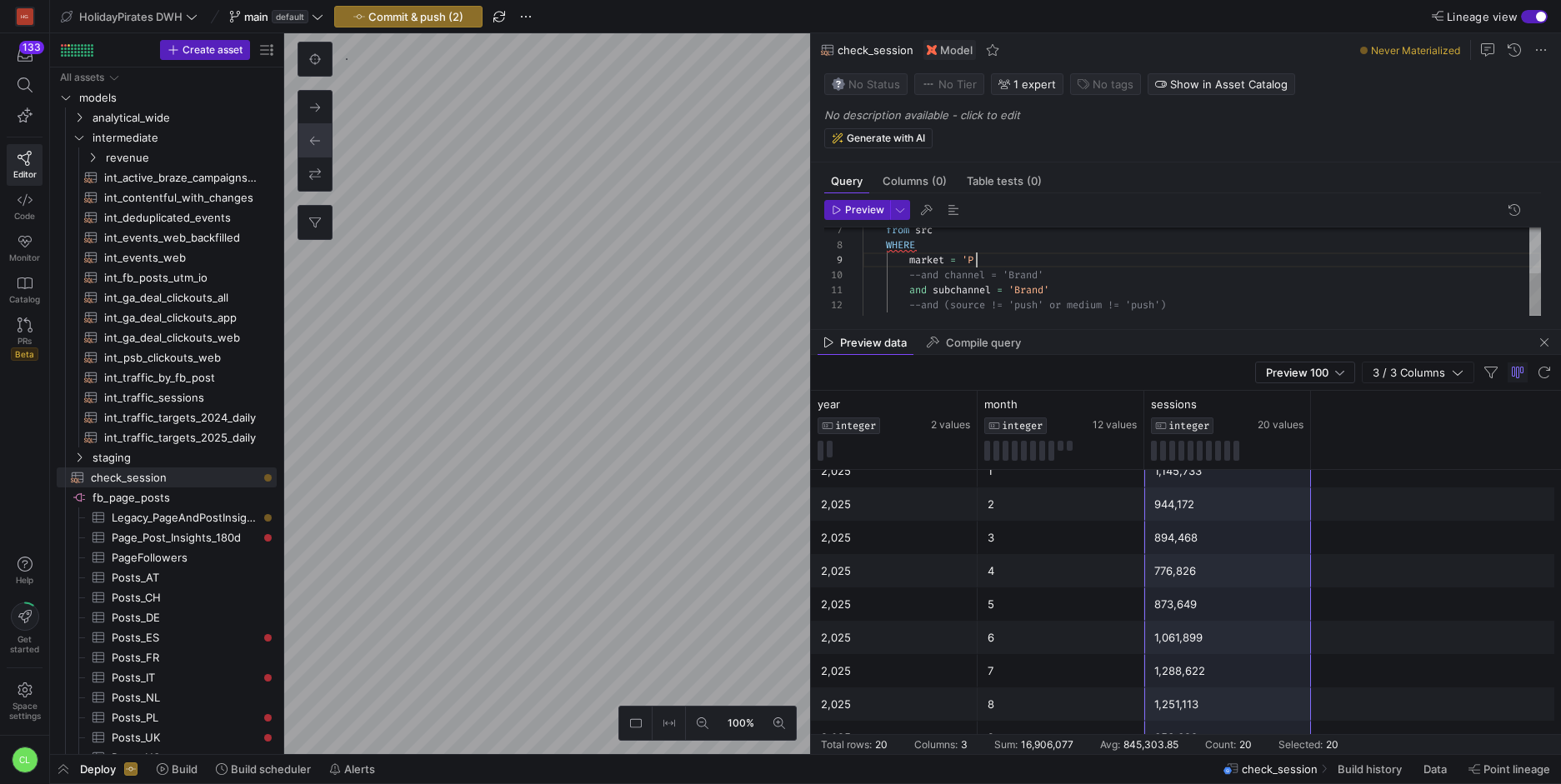
scroll to position [120, 120]
click at [855, 204] on span "Preview" at bounding box center [865, 210] width 39 height 12
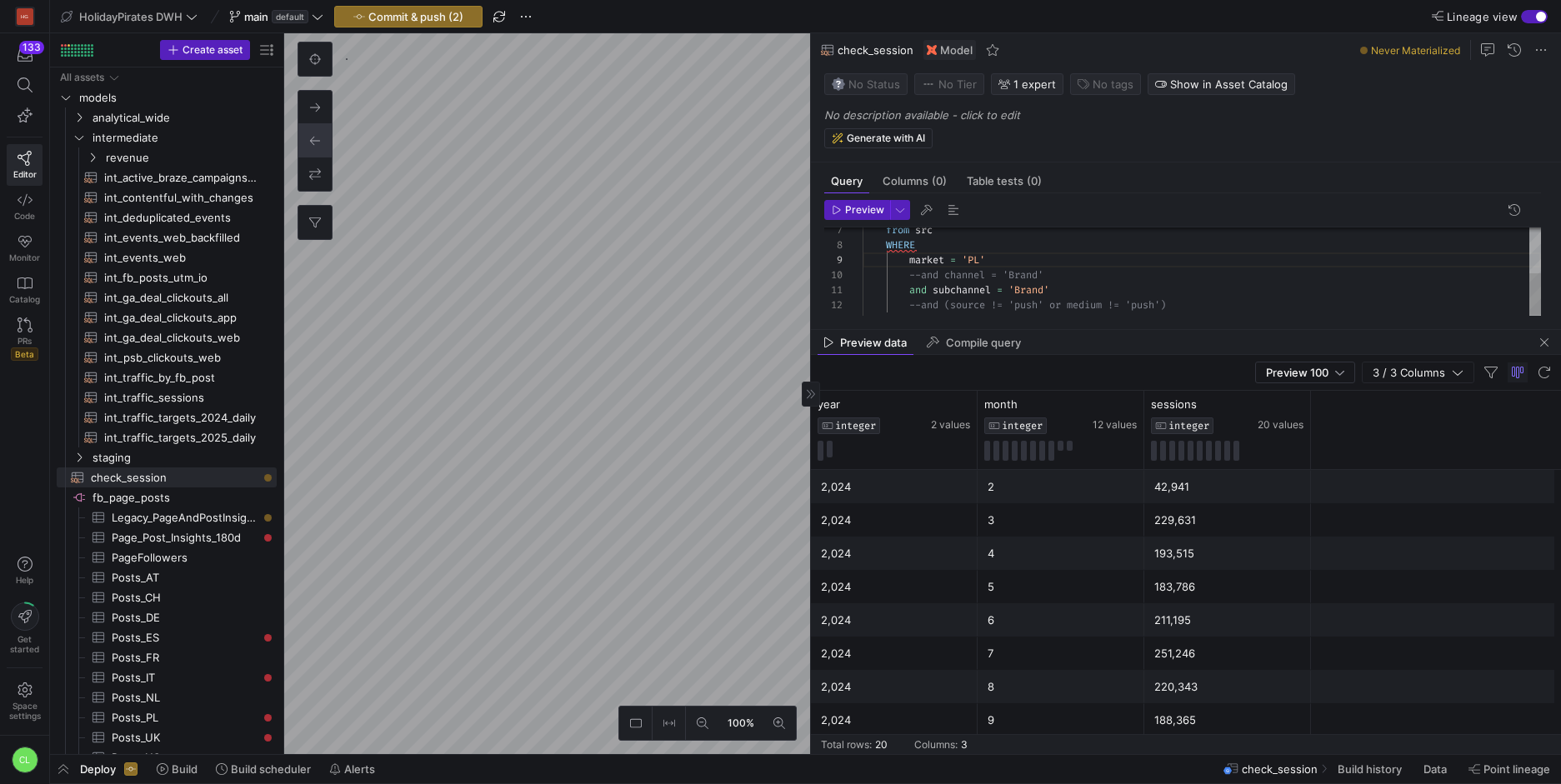
scroll to position [0, 48]
click at [910, 291] on div "market = 'PL' --and channel = 'Brand' and subchannel = 'Brand' --and (source !=…" at bounding box center [1201, 238] width 679 height 238
click at [854, 212] on span "Preview" at bounding box center [865, 210] width 39 height 12
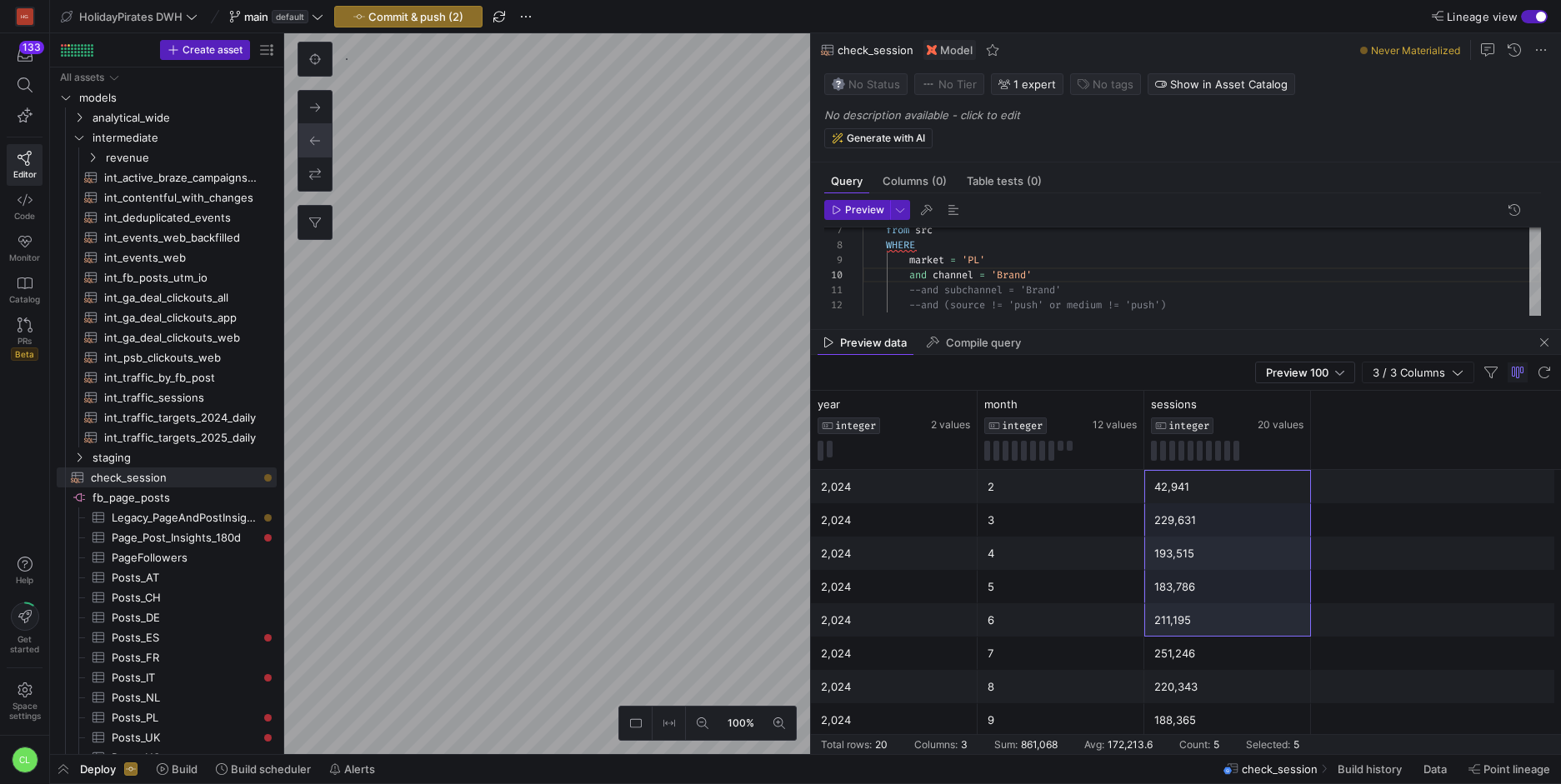
scroll to position [382, 0]
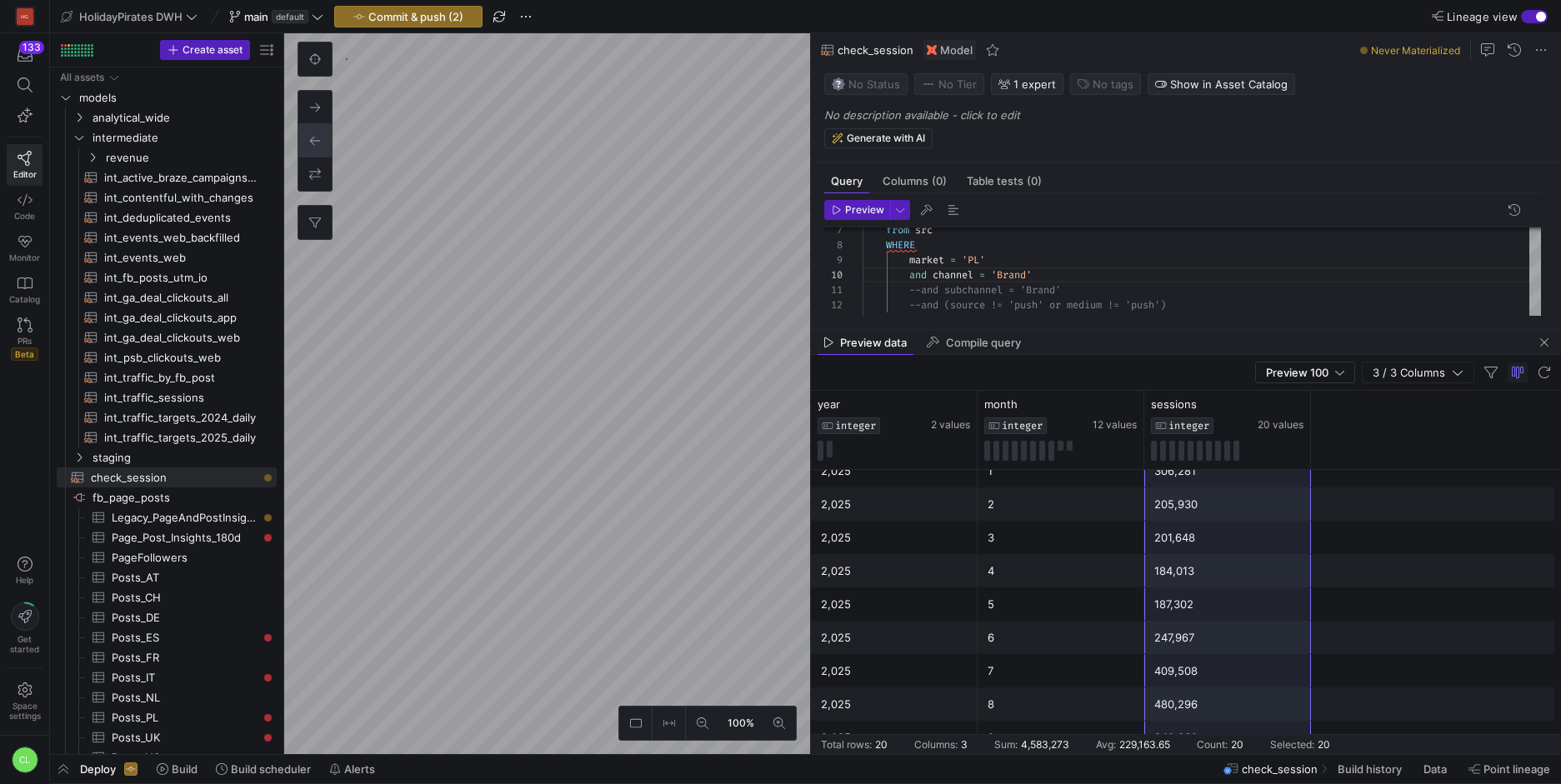
drag, startPoint x: 1249, startPoint y: 495, endPoint x: 1238, endPoint y: 725, distance: 230.3
click at [1238, 725] on div "2,024 2 42,941 2,024 3 229,631 2,024 4 193,515 2,024 5 183,786 2,024 6 211,195 …" at bounding box center [1185, 420] width 750 height 666
click at [983, 267] on div "market = 'PL' and channel = 'Brand' --and subchannel = 'Brand' --and (source !=…" at bounding box center [1201, 238] width 679 height 238
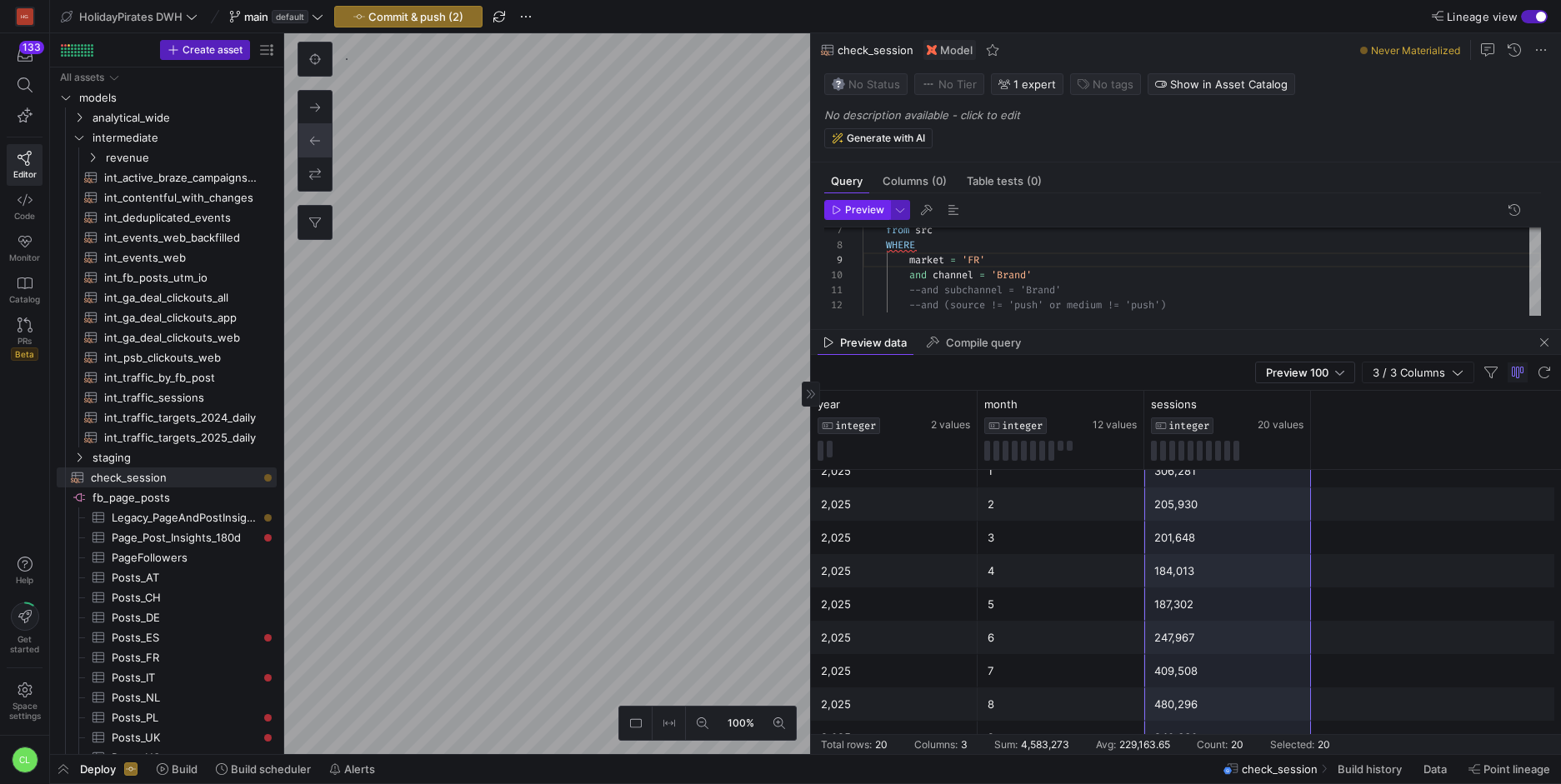
click at [837, 211] on icon "button" at bounding box center [837, 210] width 10 height 10
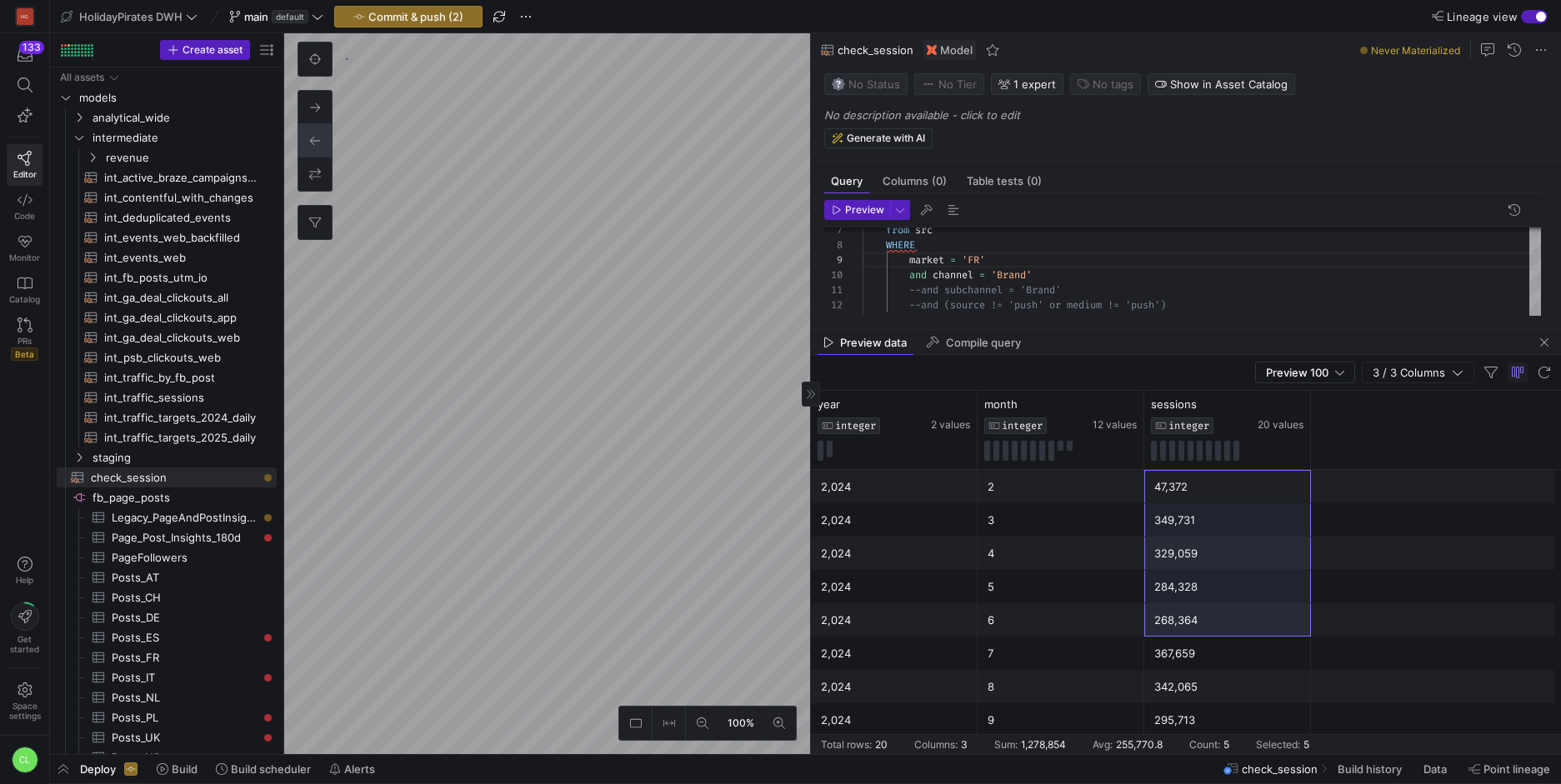
scroll to position [382, 0]
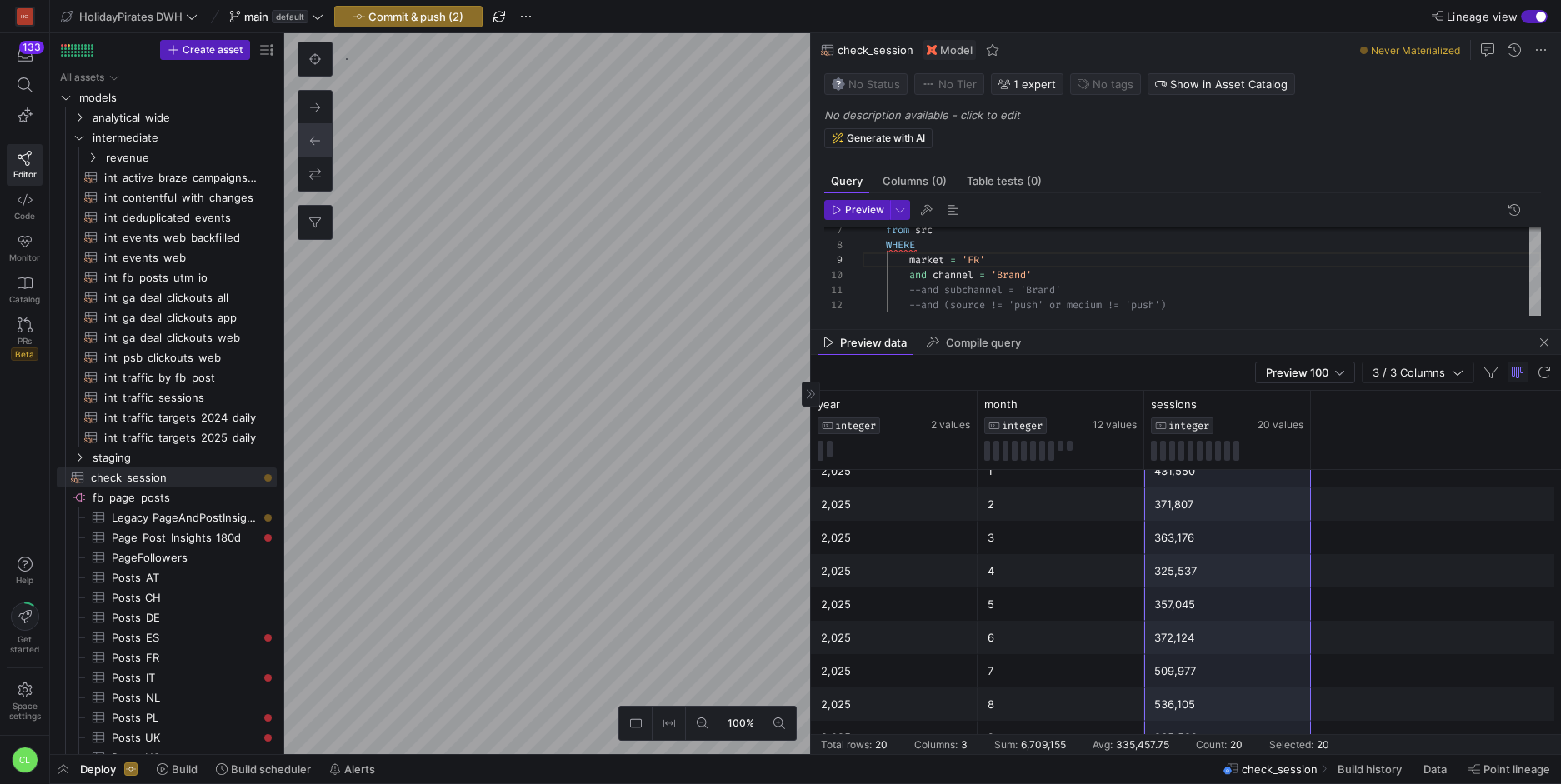
drag, startPoint x: 1183, startPoint y: 479, endPoint x: 1235, endPoint y: 730, distance: 256.3
click at [1235, 730] on div "2,024 2 47,372 2,024 3 349,731 2,024 4 329,059 2,024 5 284,328 2,024 6 268,364 …" at bounding box center [1185, 420] width 750 height 666
click at [983, 255] on div "market = 'FR' and channel = 'Brand' --and subchannel = 'Brand' --and (source !=…" at bounding box center [1201, 238] width 679 height 238
click at [852, 214] on span "Preview" at bounding box center [865, 210] width 39 height 12
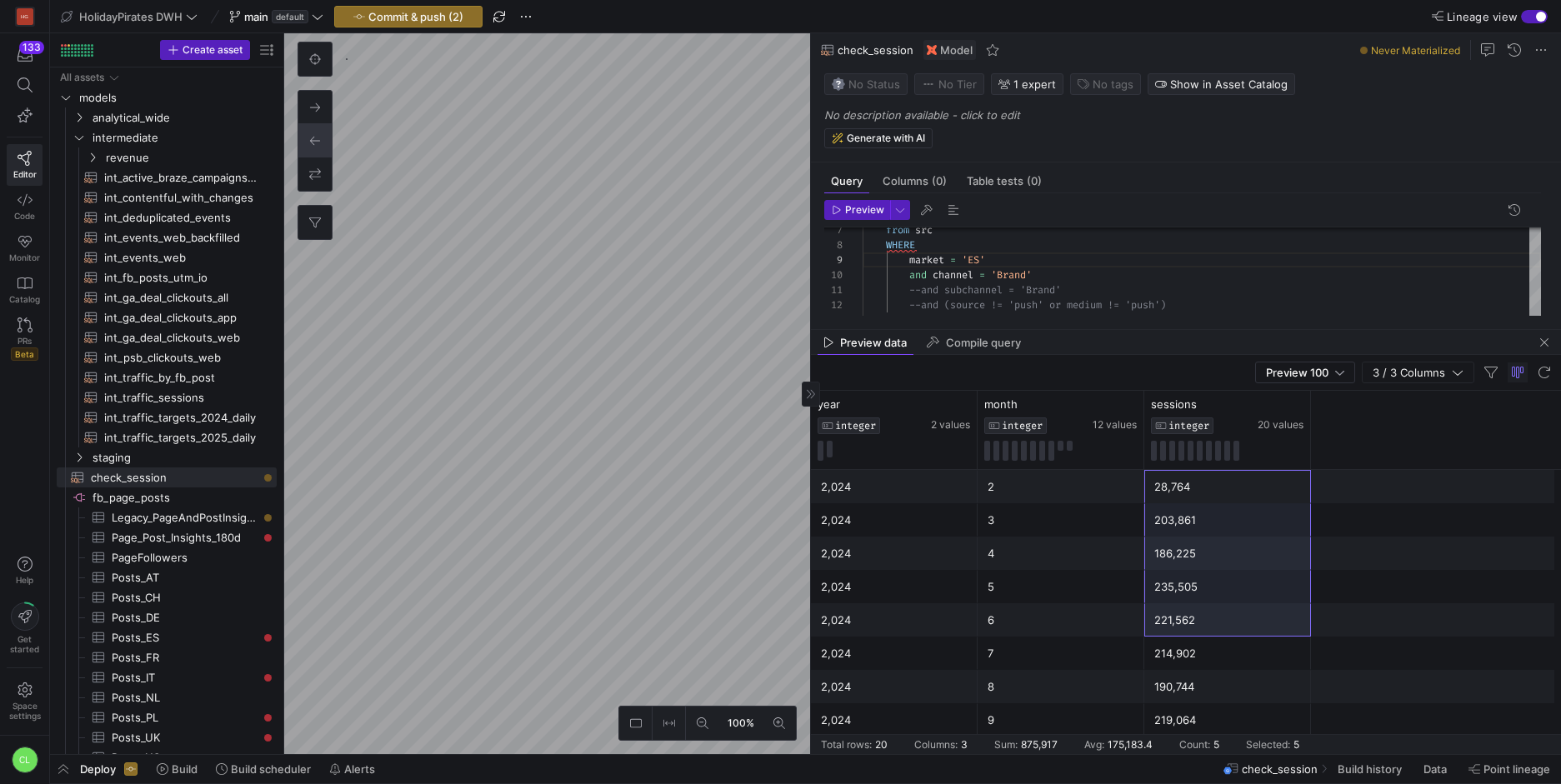
scroll to position [382, 0]
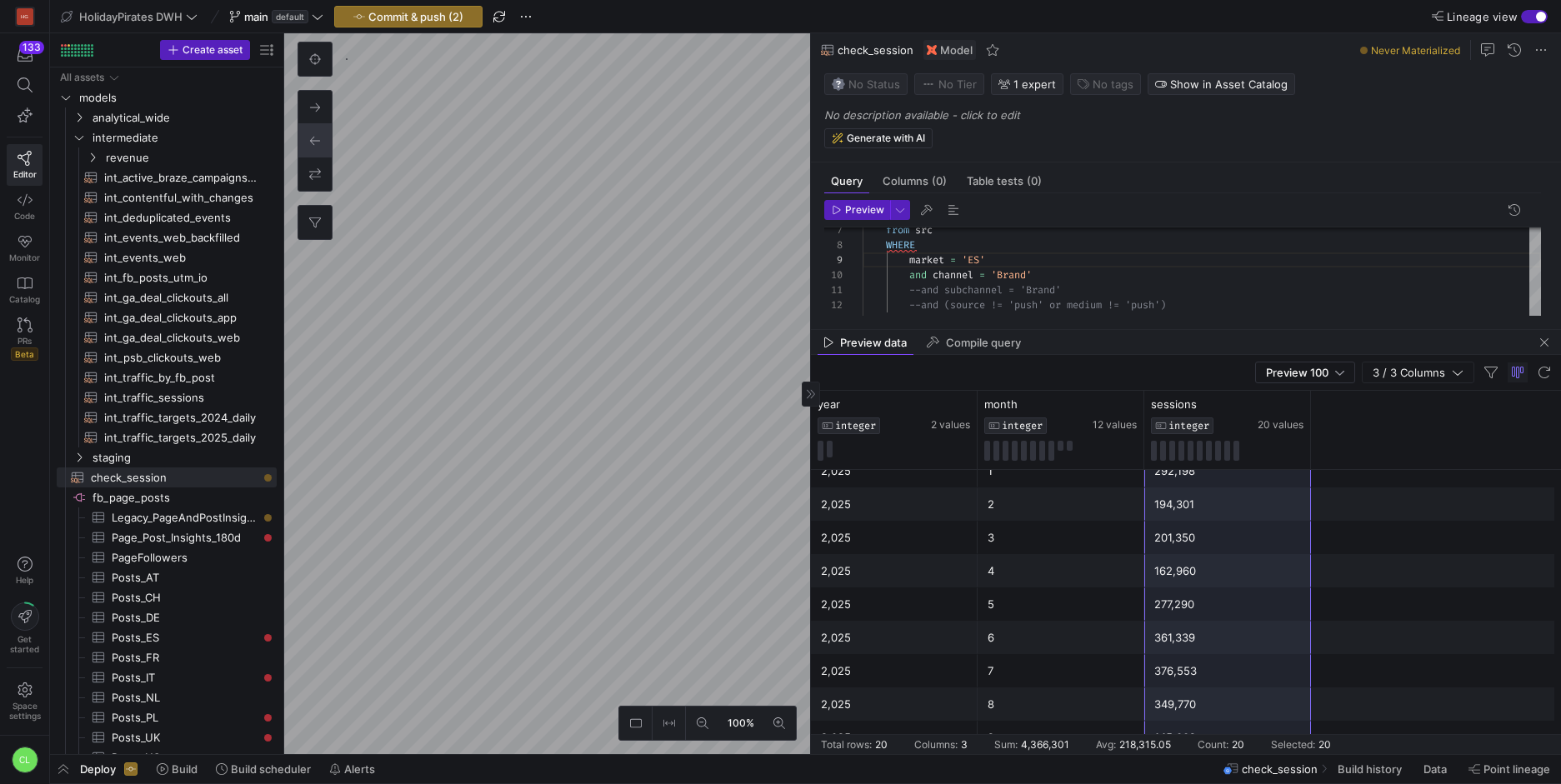
drag, startPoint x: 1186, startPoint y: 488, endPoint x: 1220, endPoint y: 727, distance: 241.4
click at [1220, 727] on div "2,024 2 28,764 2,024 3 203,861 2,024 4 186,225 2,024 5 235,505 2,024 6 221,562 …" at bounding box center [1185, 420] width 750 height 666
click at [984, 260] on div "market = 'ES' and channel = 'Brand' --and subchannel = 'Brand' --and (source !=…" at bounding box center [1201, 238] width 679 height 238
click at [847, 212] on span "Preview" at bounding box center [865, 210] width 39 height 12
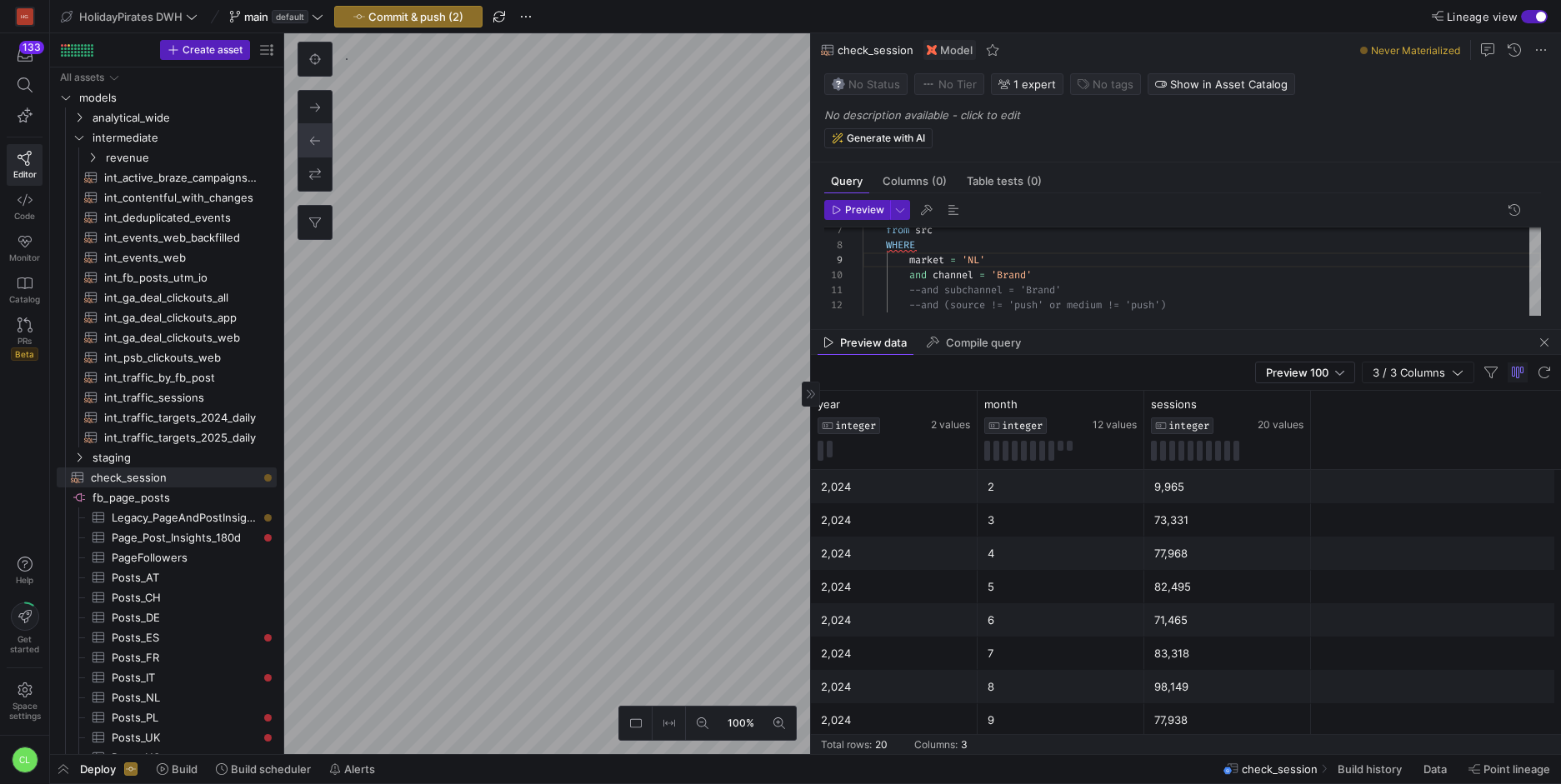
click at [1190, 521] on div "73,331" at bounding box center [1227, 520] width 146 height 32
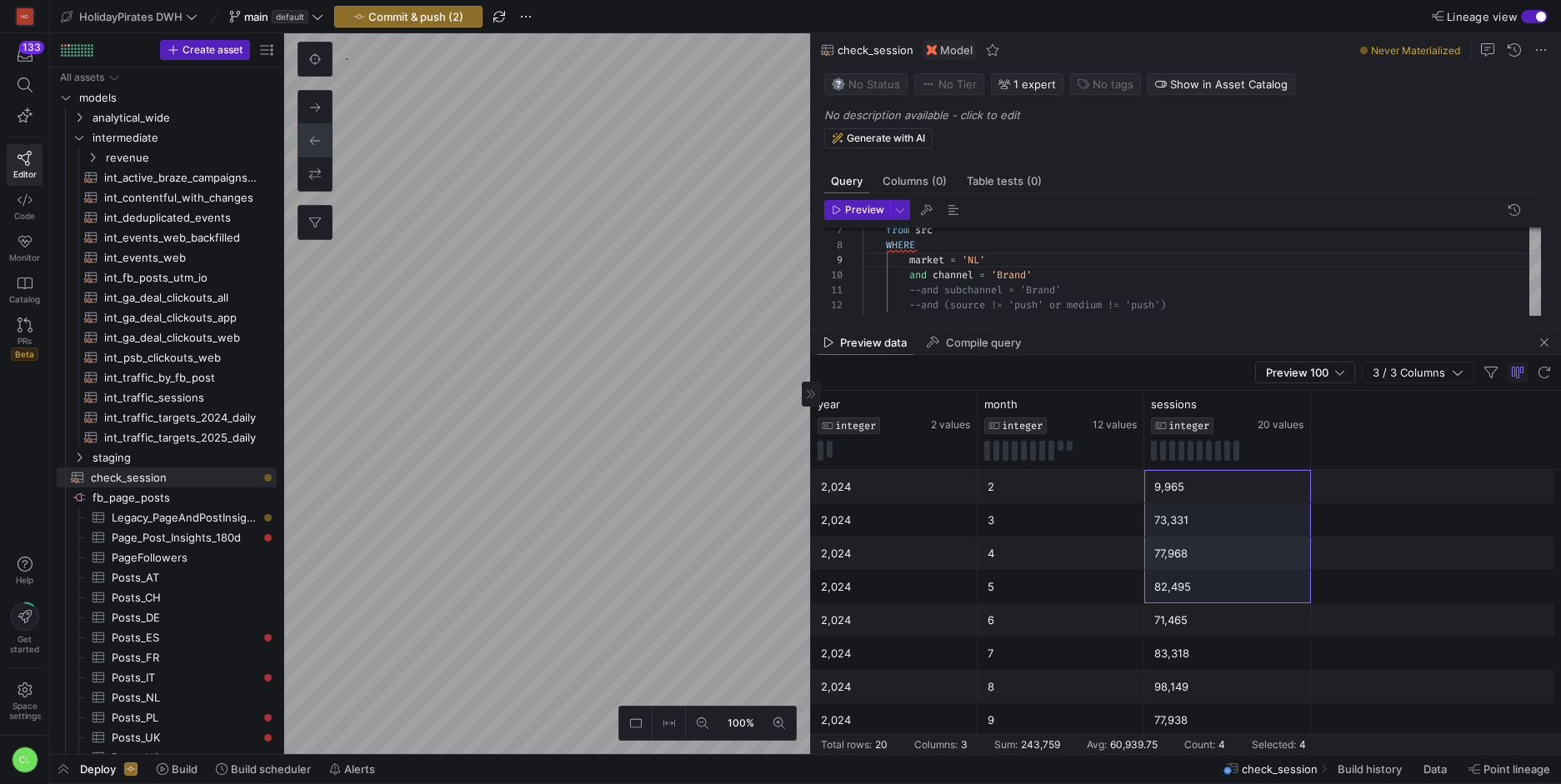
scroll to position [382, 0]
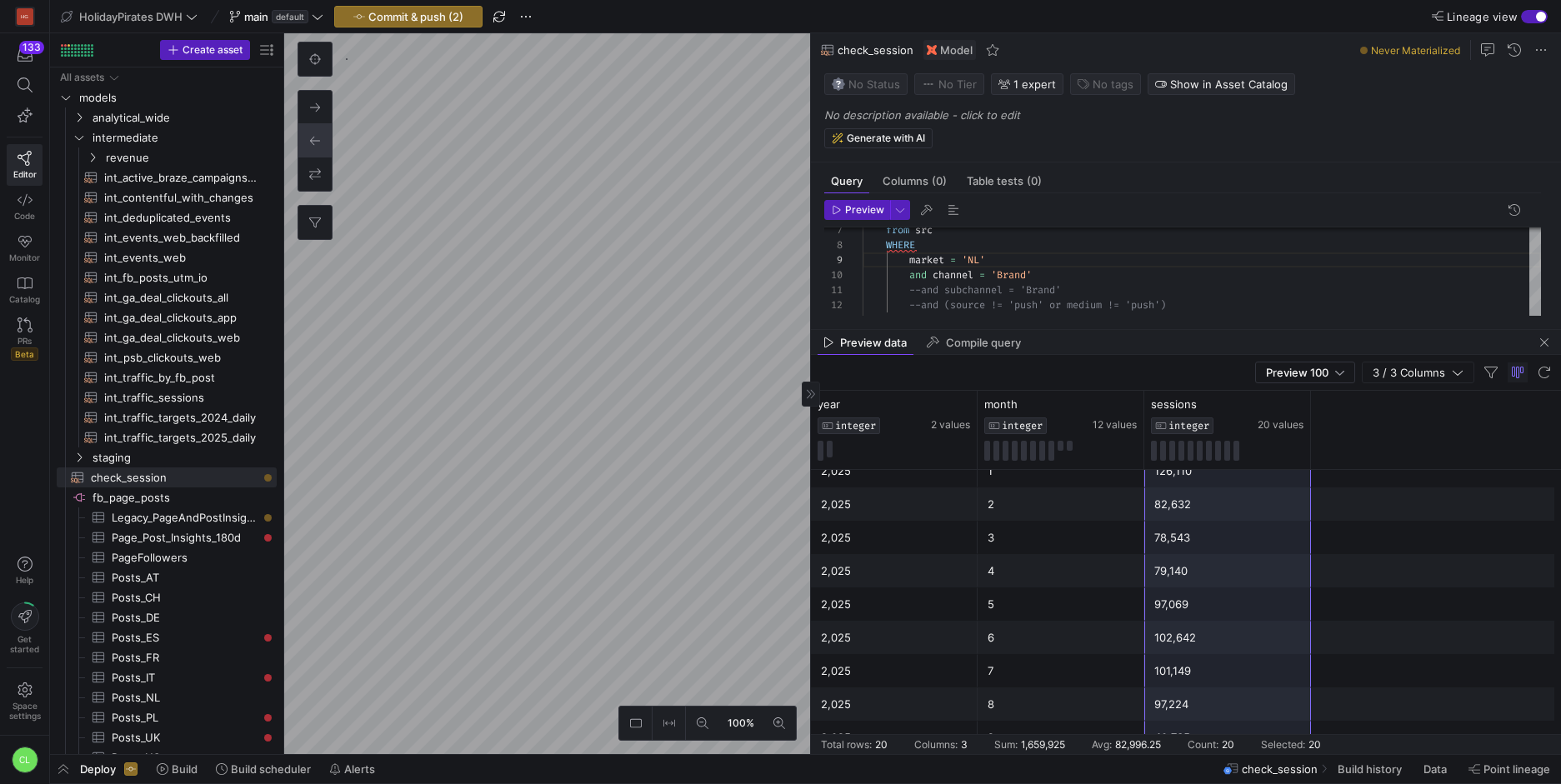
drag, startPoint x: 1228, startPoint y: 485, endPoint x: 1239, endPoint y: 726, distance: 241.3
click at [1239, 726] on div "2,024 2 9,965 2,024 3 73,331 2,024 4 77,968 2,024 5 82,495 2,024 6 71,465 2,024…" at bounding box center [1185, 420] width 750 height 666
click at [987, 259] on div "market = 'NL' and channel = 'Brand' --and subchannel = 'Brand' --and (source !=…" at bounding box center [1201, 238] width 679 height 238
click at [981, 259] on div "market = 'NL' and channel = 'Brand' --and subchannel = 'Brand' --and (source !=…" at bounding box center [1201, 238] width 679 height 238
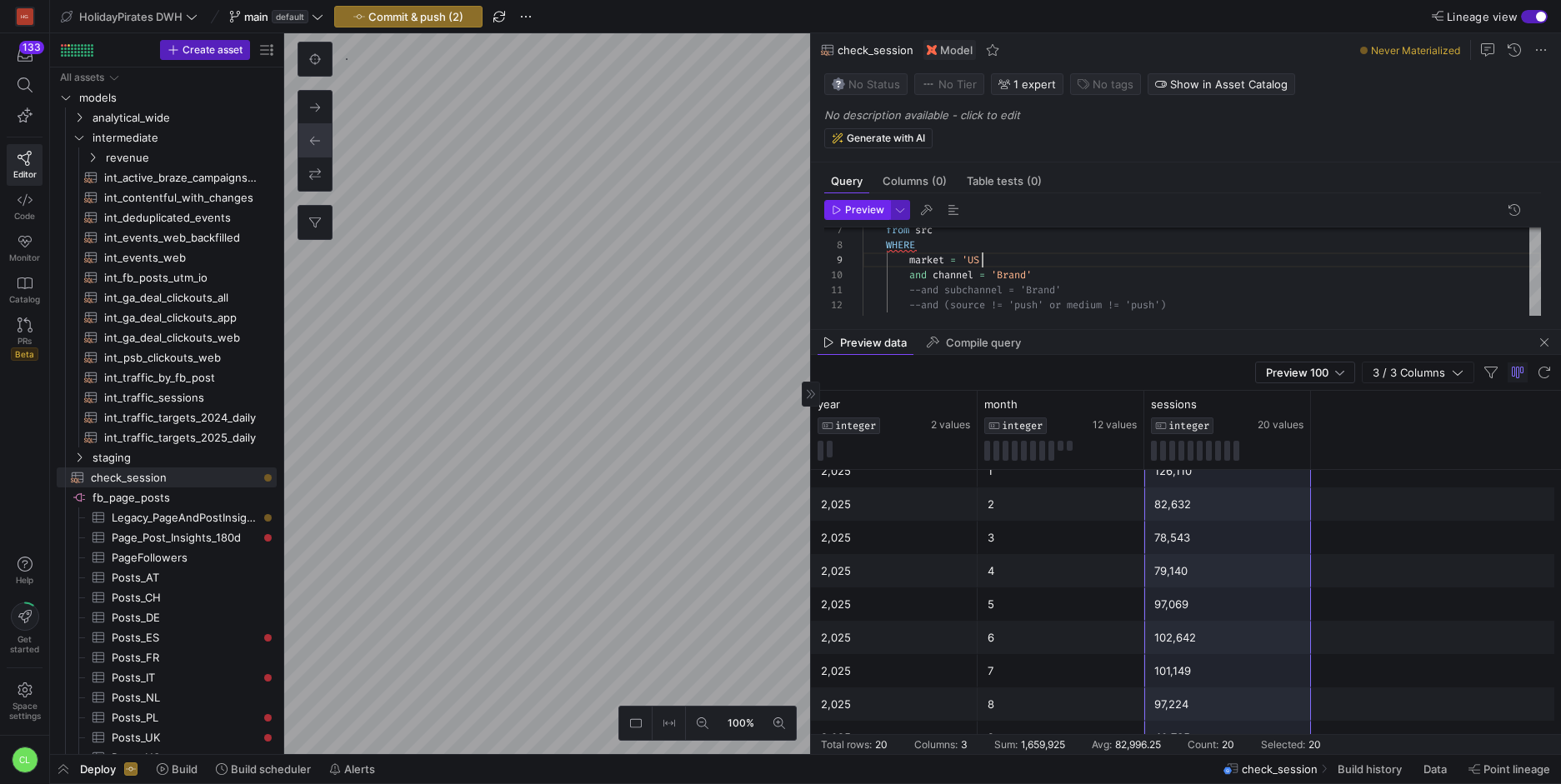
click at [850, 217] on span "button" at bounding box center [857, 210] width 64 height 19
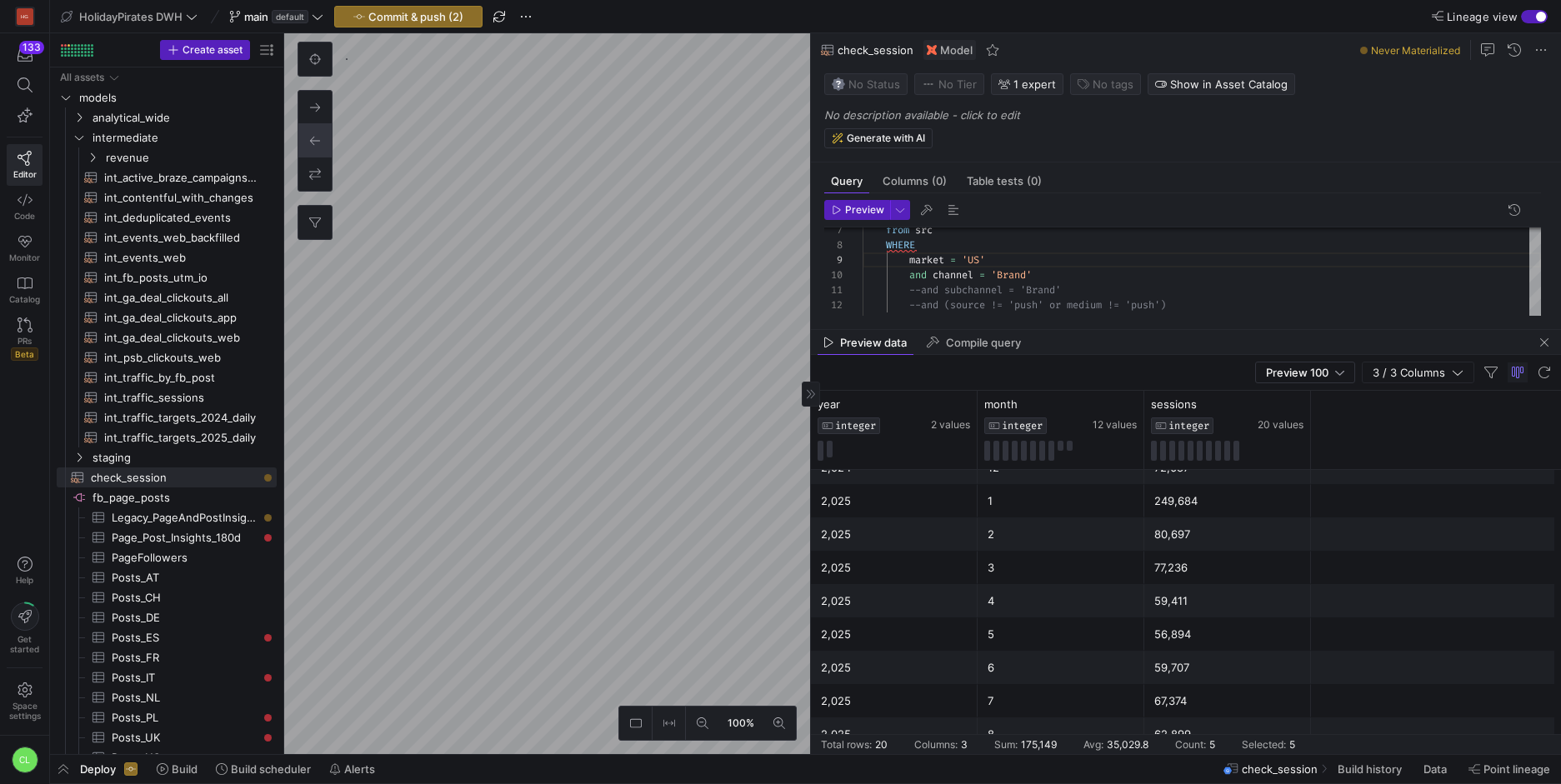
scroll to position [382, 0]
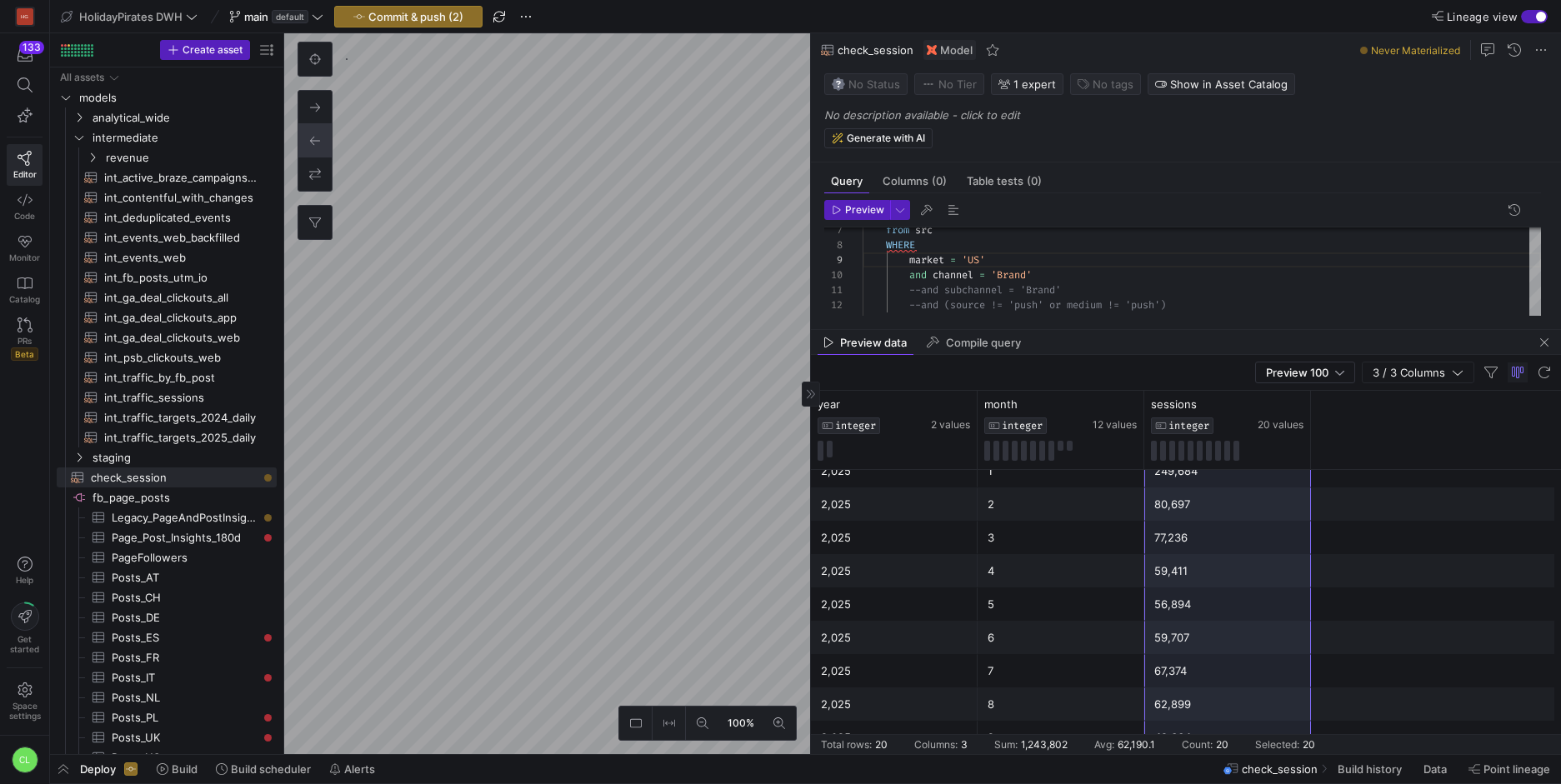
drag, startPoint x: 1213, startPoint y: 491, endPoint x: 1228, endPoint y: 732, distance: 241.5
click at [1228, 732] on div "2,024 2 6,253 2,024 3 42,507 2,024 4 44,282 2,024 5 41,946 2,024 6 40,161 2,024…" at bounding box center [1185, 420] width 750 height 666
click at [987, 532] on div "1" at bounding box center [1060, 524] width 146 height 32
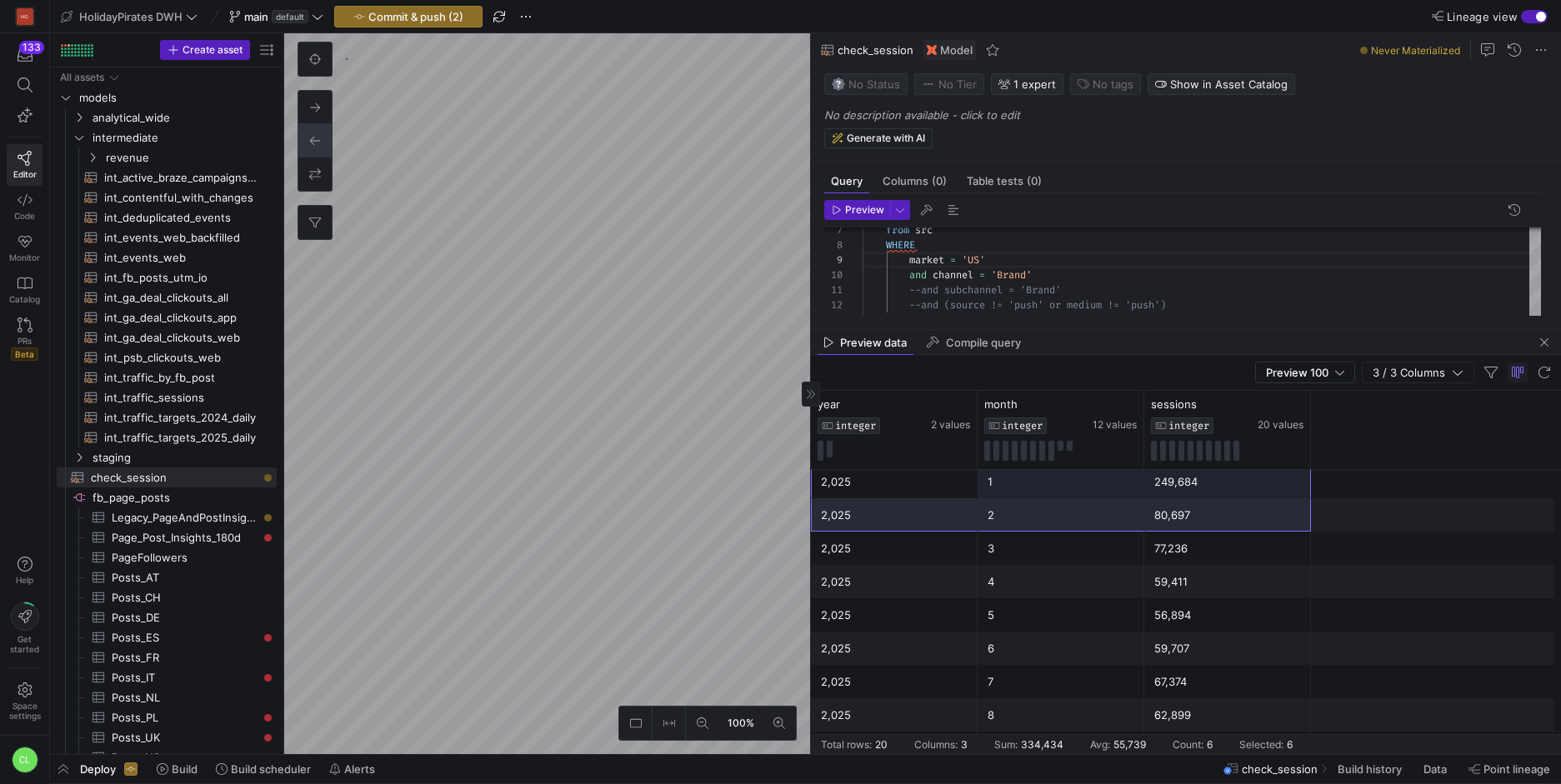
scroll to position [382, 0]
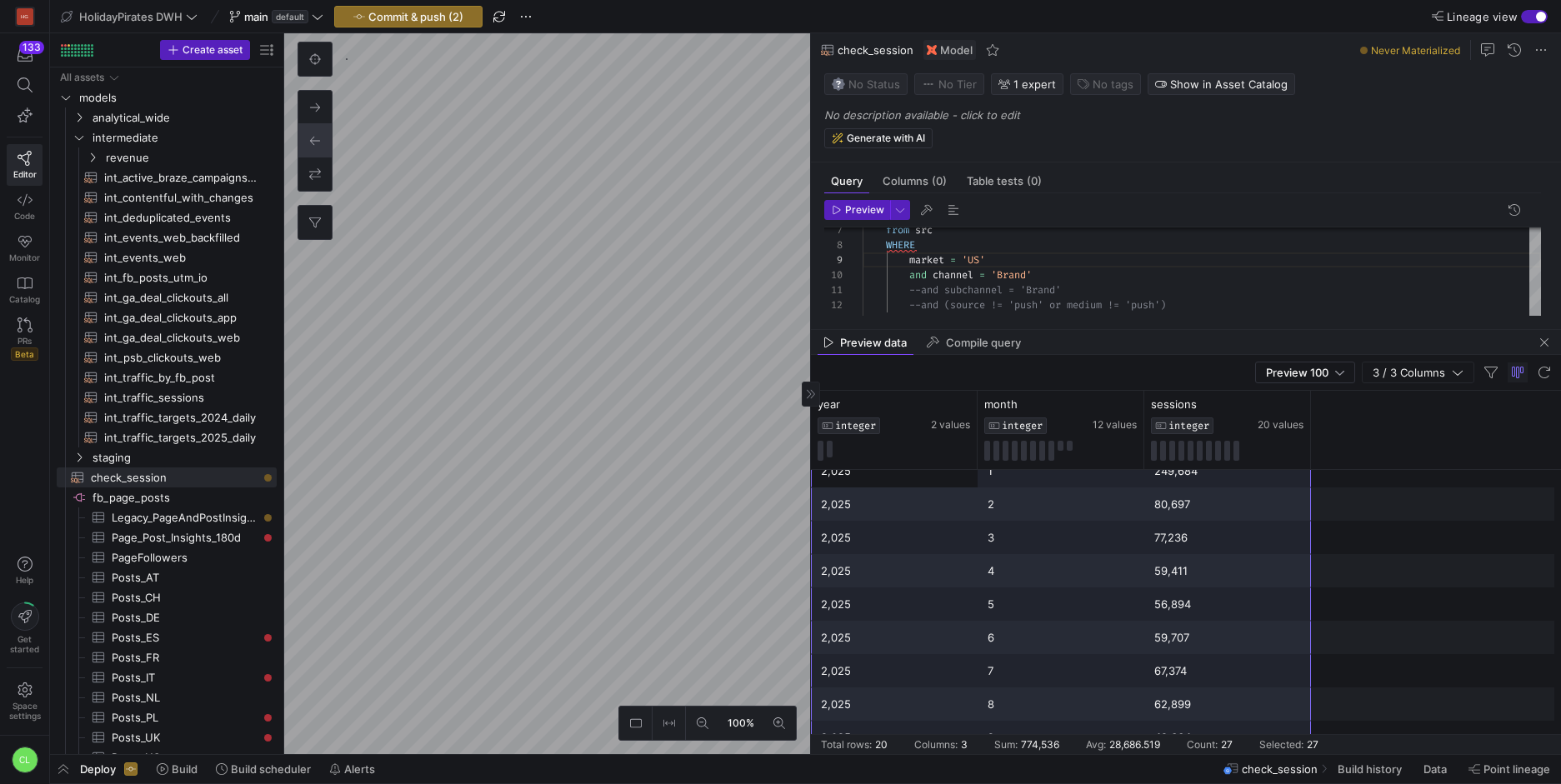
drag, startPoint x: 905, startPoint y: 523, endPoint x: 1252, endPoint y: 724, distance: 401.0
click at [1252, 724] on div "2,024 3 42,507 2,024 4 44,282 2,024 5 41,946 2,024 6 40,161 2,024 7 44,451 2,02…" at bounding box center [1185, 420] width 750 height 666
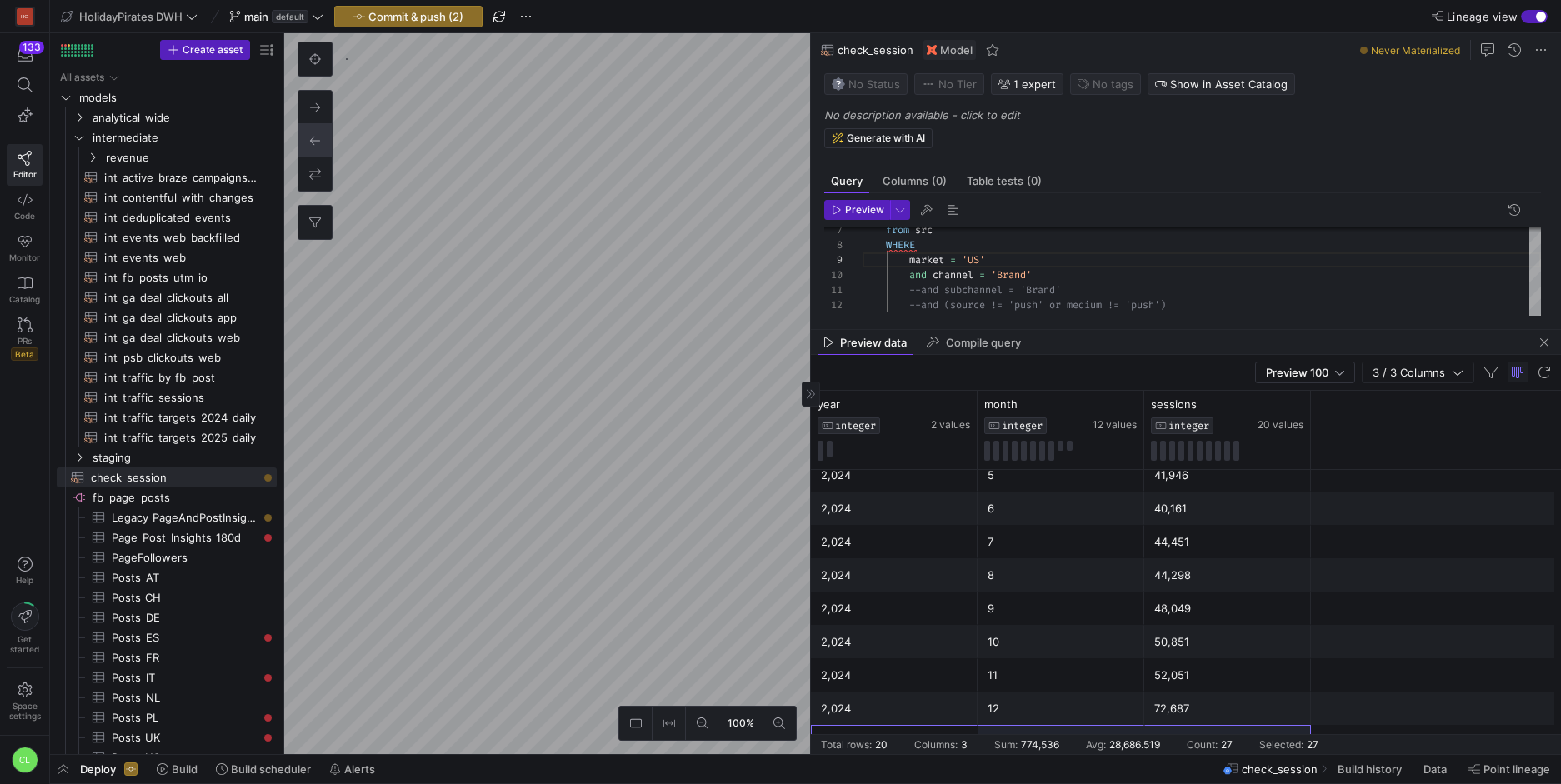
scroll to position [0, 0]
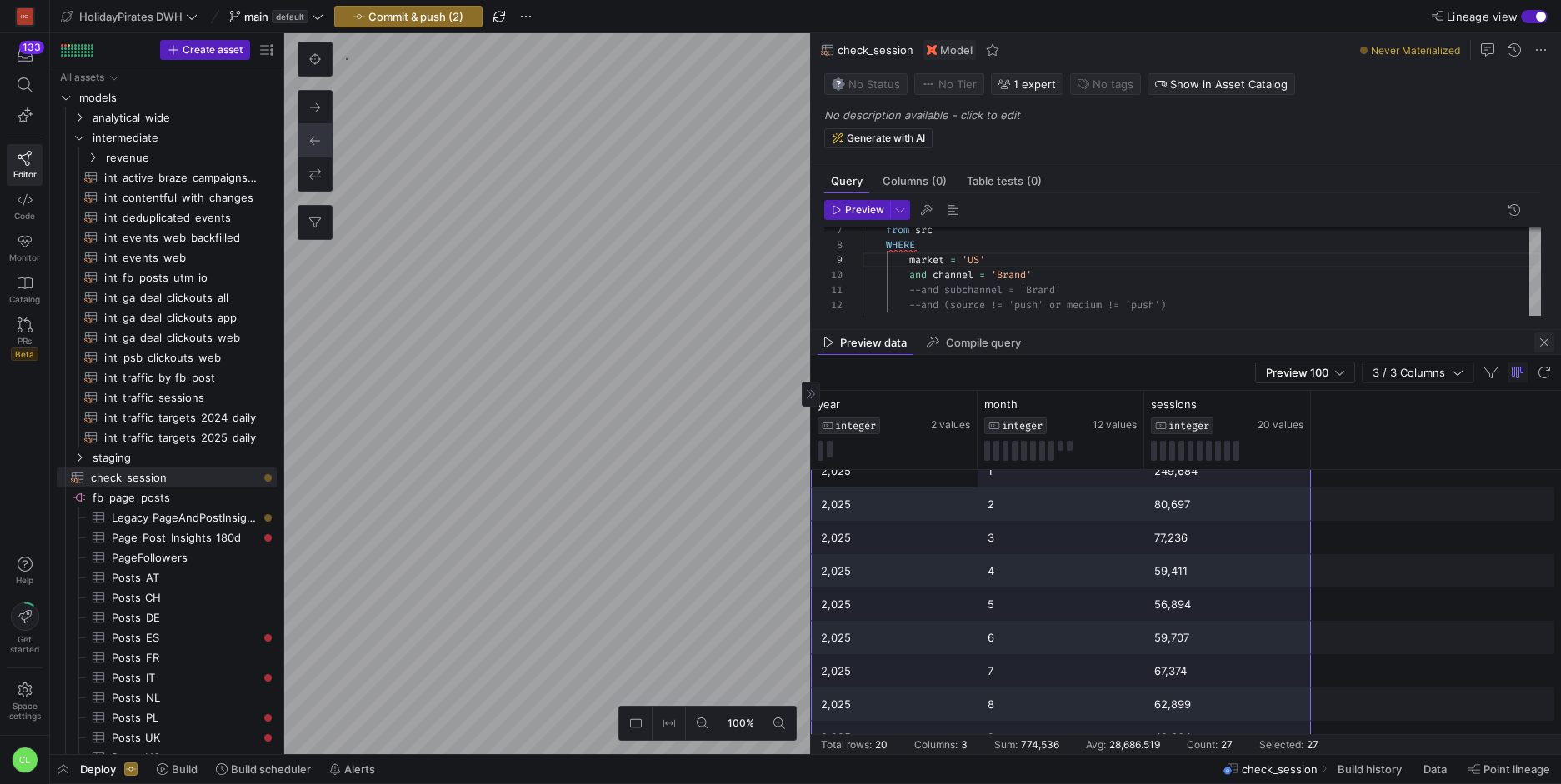
click at [1545, 345] on span "button" at bounding box center [1544, 343] width 20 height 20
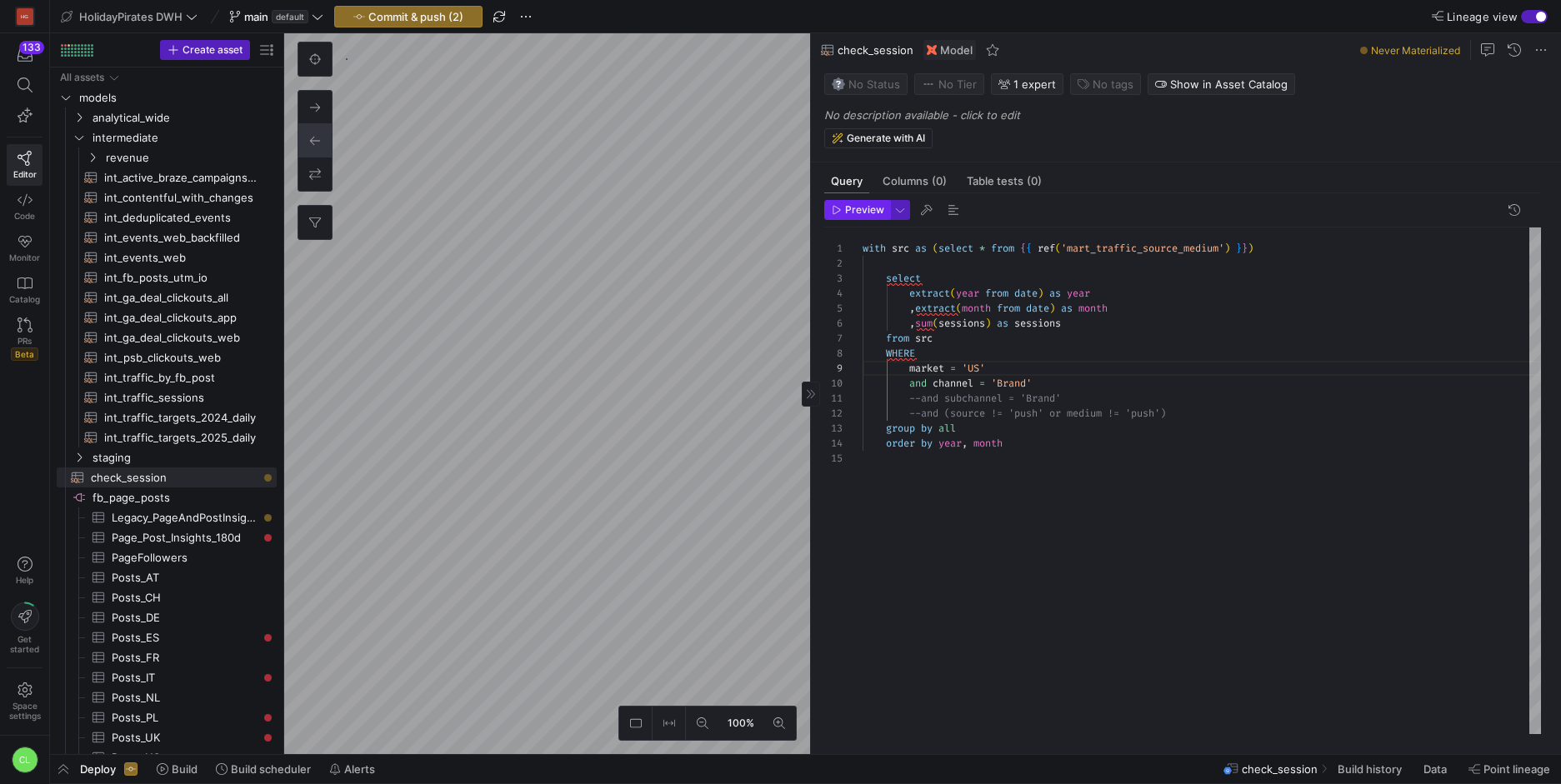
click at [869, 209] on span "Preview" at bounding box center [865, 210] width 39 height 12
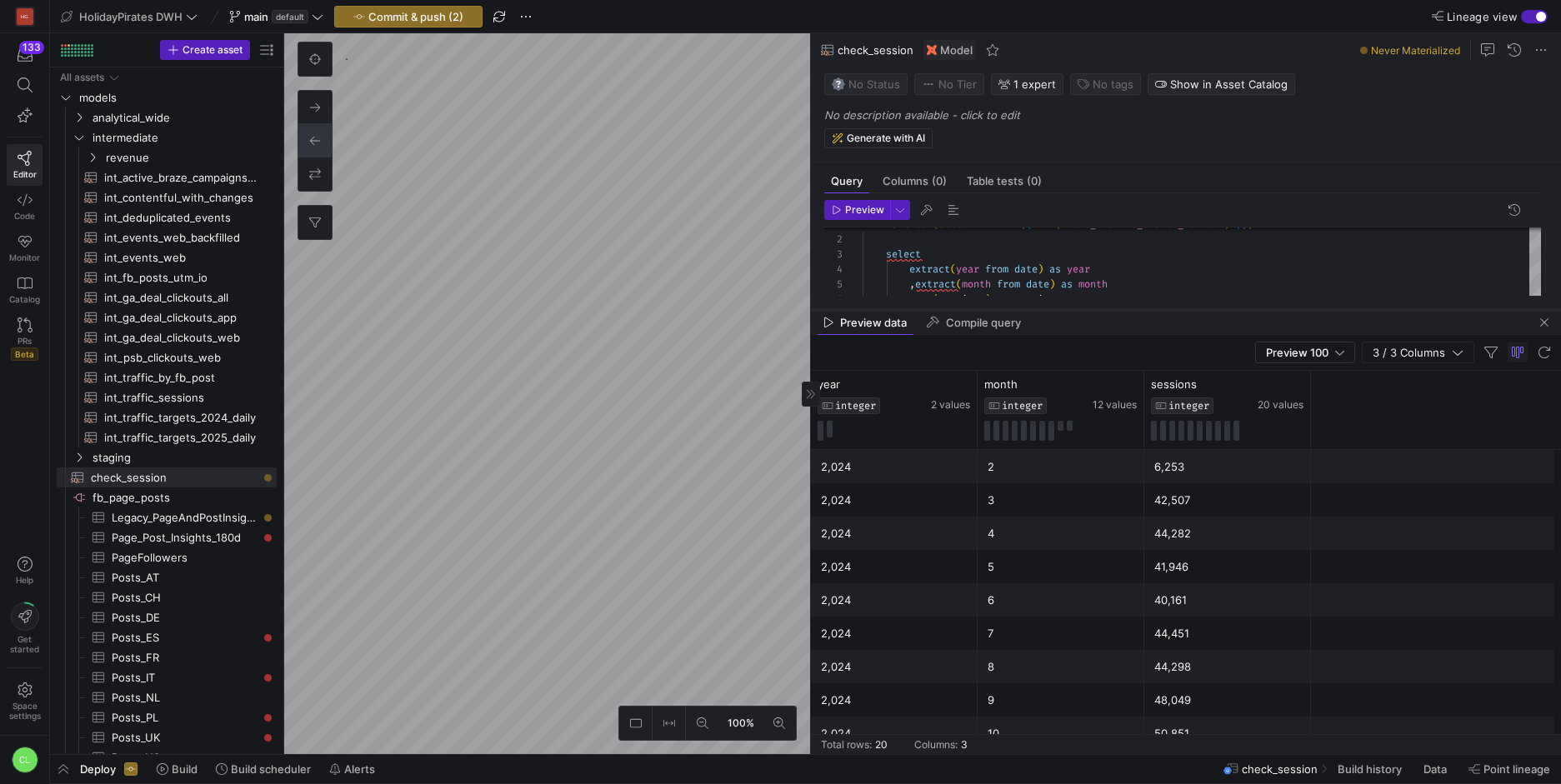
drag, startPoint x: 1102, startPoint y: 458, endPoint x: 1169, endPoint y: 300, distance: 171.6
click at [1169, 306] on div at bounding box center [1185, 310] width 750 height 7
click at [978, 241] on div "market = 'US' and channel = 'Brand' --and subchannel = 'Brand' --and (source !=…" at bounding box center [1201, 221] width 679 height 238
click at [830, 217] on span "button" at bounding box center [857, 210] width 64 height 19
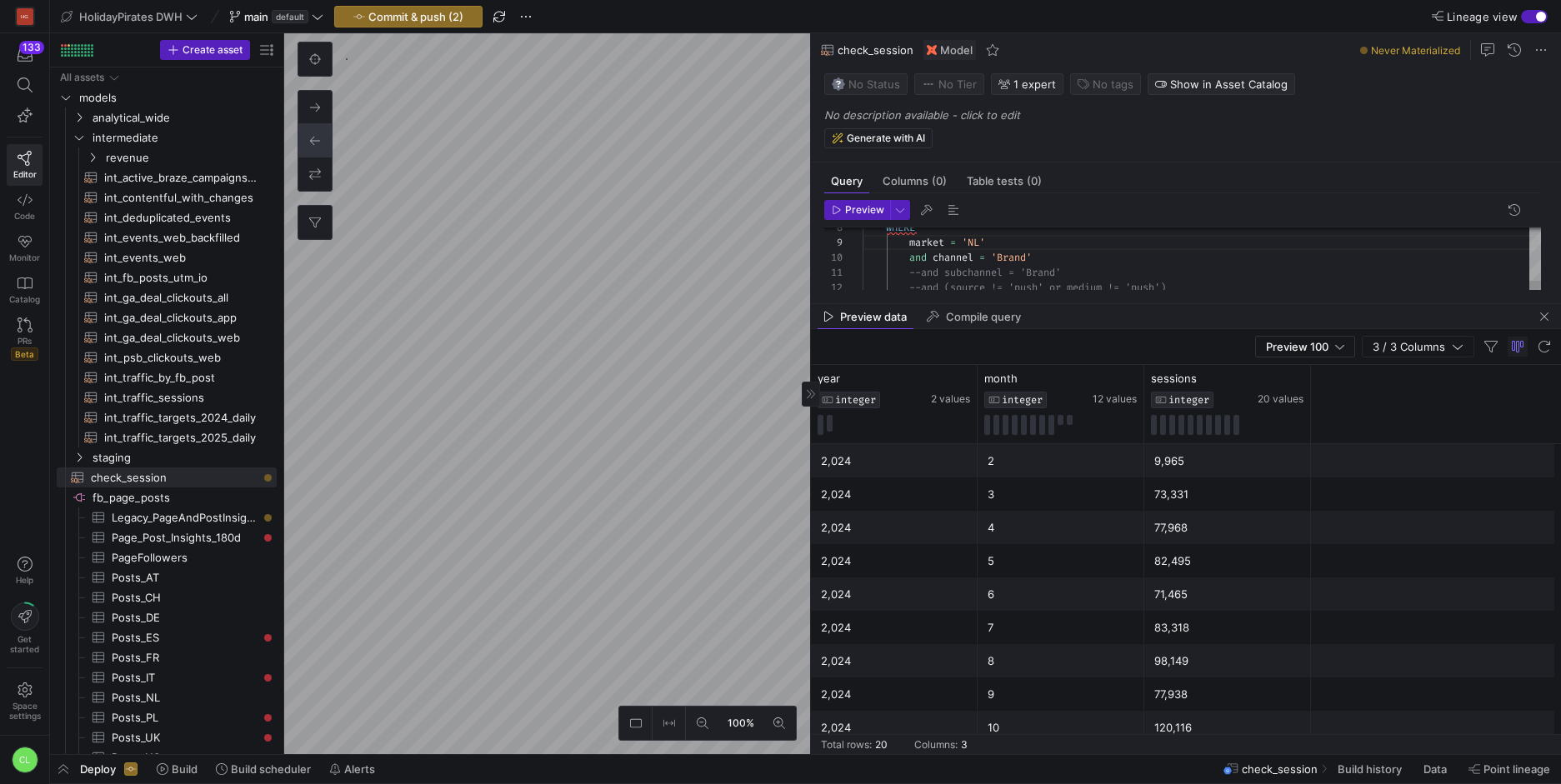
click at [983, 236] on div "market = 'NL' and channel = 'Brand' --and subchannel = 'Brand' --and (source !=…" at bounding box center [1201, 221] width 679 height 238
click at [912, 261] on div "market = 'UK' and channel = 'Brand' --and subchannel = 'Brand' --and (source !=…" at bounding box center [1201, 221] width 679 height 238
drag, startPoint x: 1061, startPoint y: 266, endPoint x: 1020, endPoint y: 269, distance: 41.1
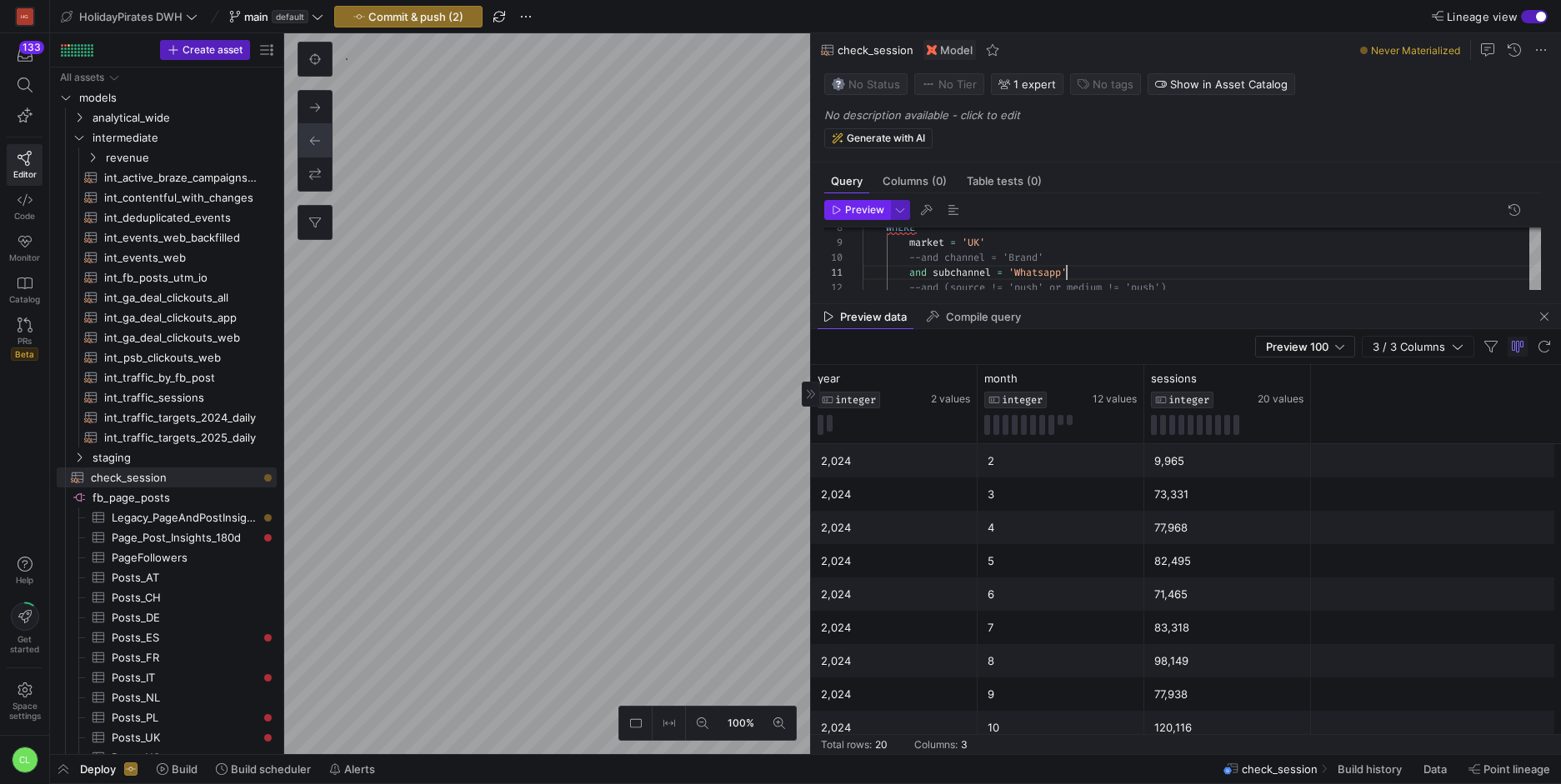
type textarea "and subchannel = 'Whatsapp' --and (source != 'push' or medium != 'push') group …"
click at [865, 211] on span "Preview" at bounding box center [865, 210] width 39 height 12
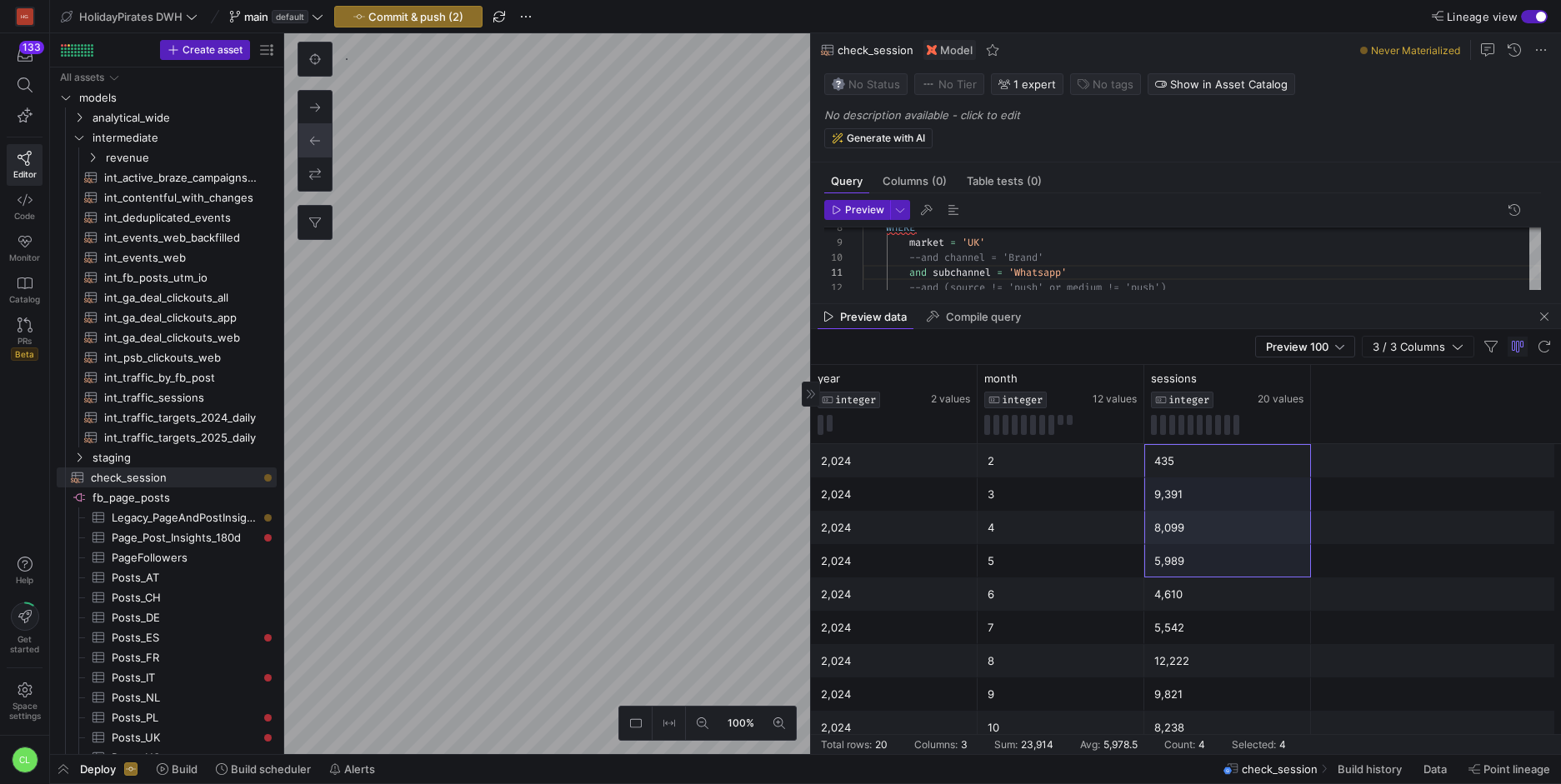
scroll to position [356, 0]
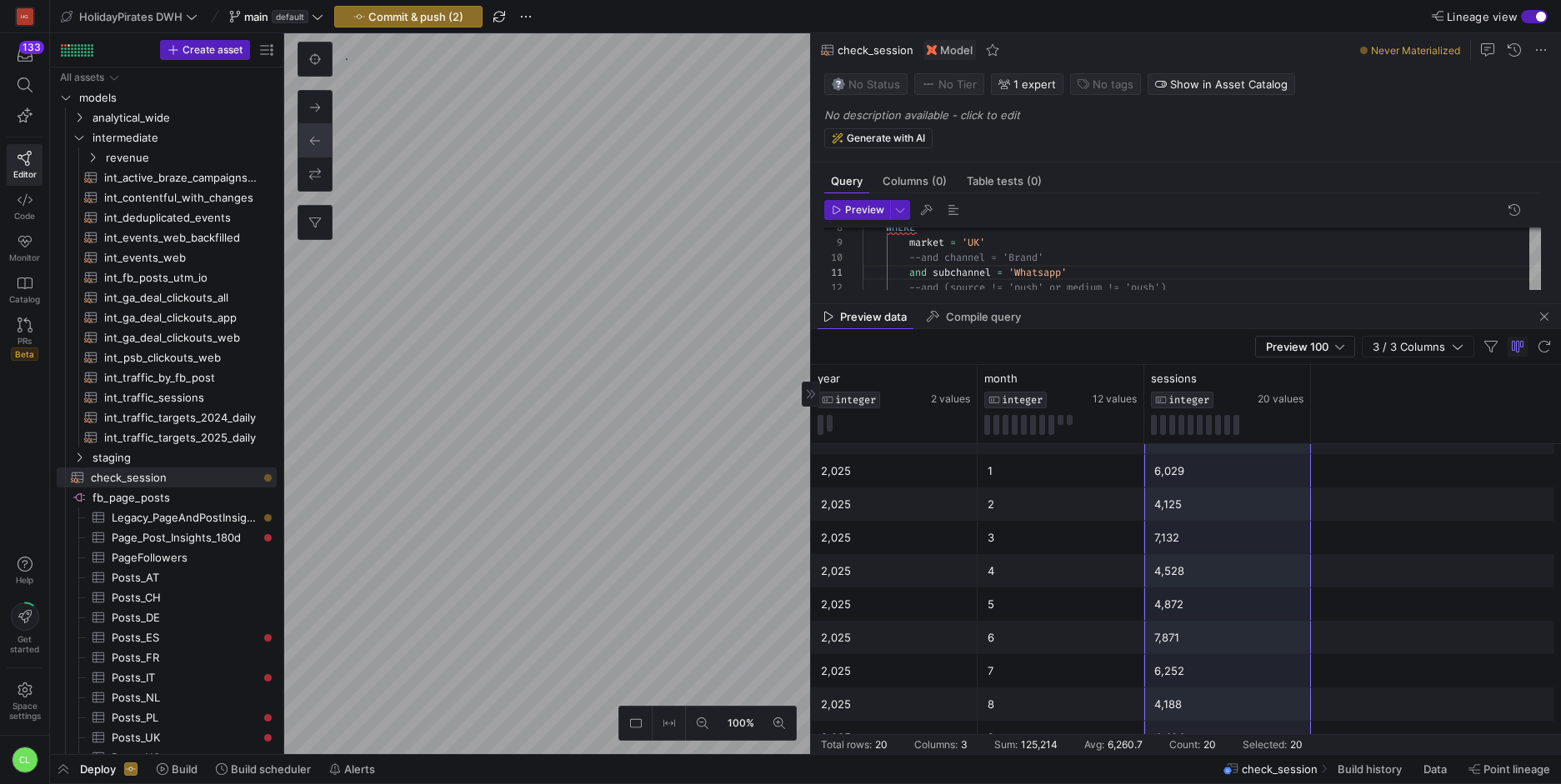
drag, startPoint x: 1252, startPoint y: 466, endPoint x: 1241, endPoint y: 734, distance: 268.2
click at [1241, 734] on mat-sidenav-content "Drag here to set row groups Drag here to set column labels year INTEGER 2 value…" at bounding box center [1185, 559] width 750 height 389
